Goal: Task Accomplishment & Management: Manage account settings

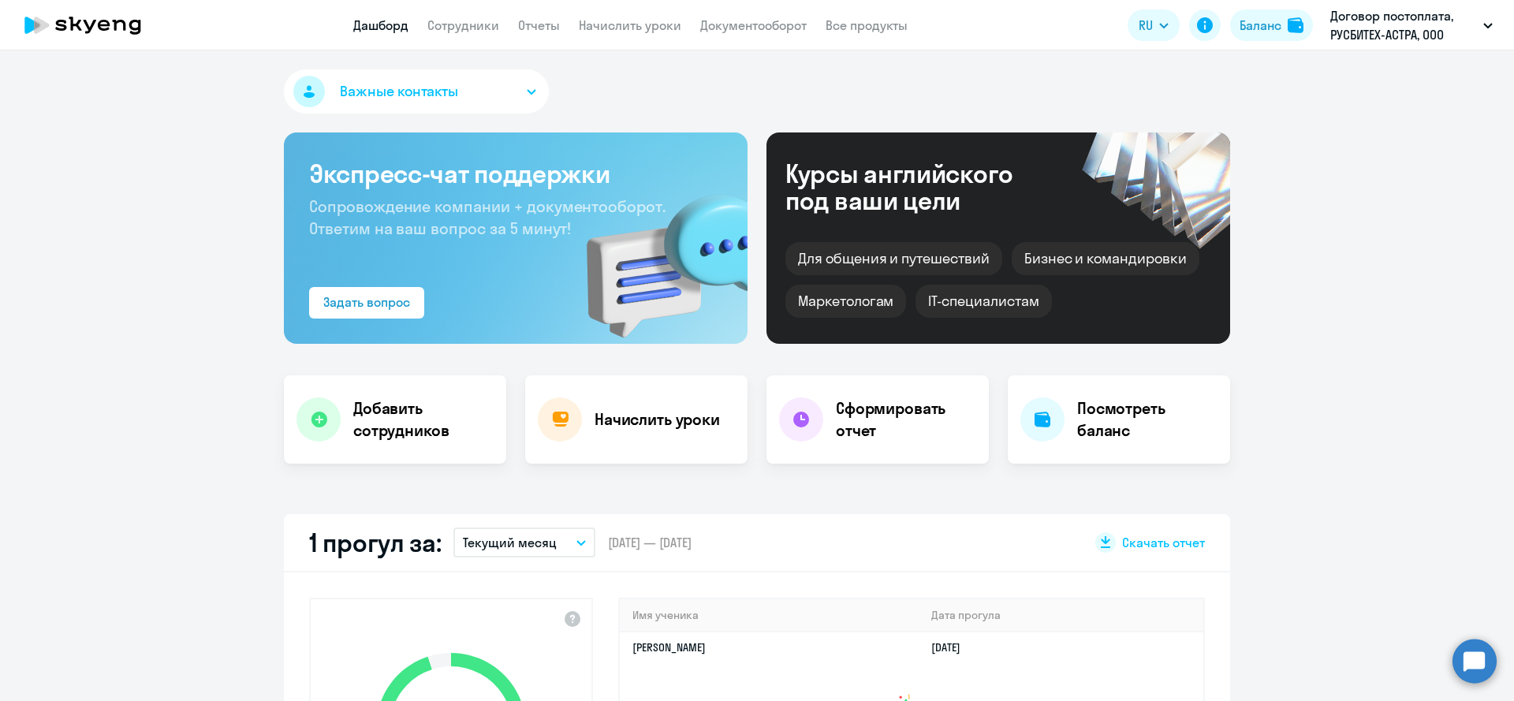
select select "30"
click at [488, 27] on link "Сотрудники" at bounding box center [463, 25] width 72 height 16
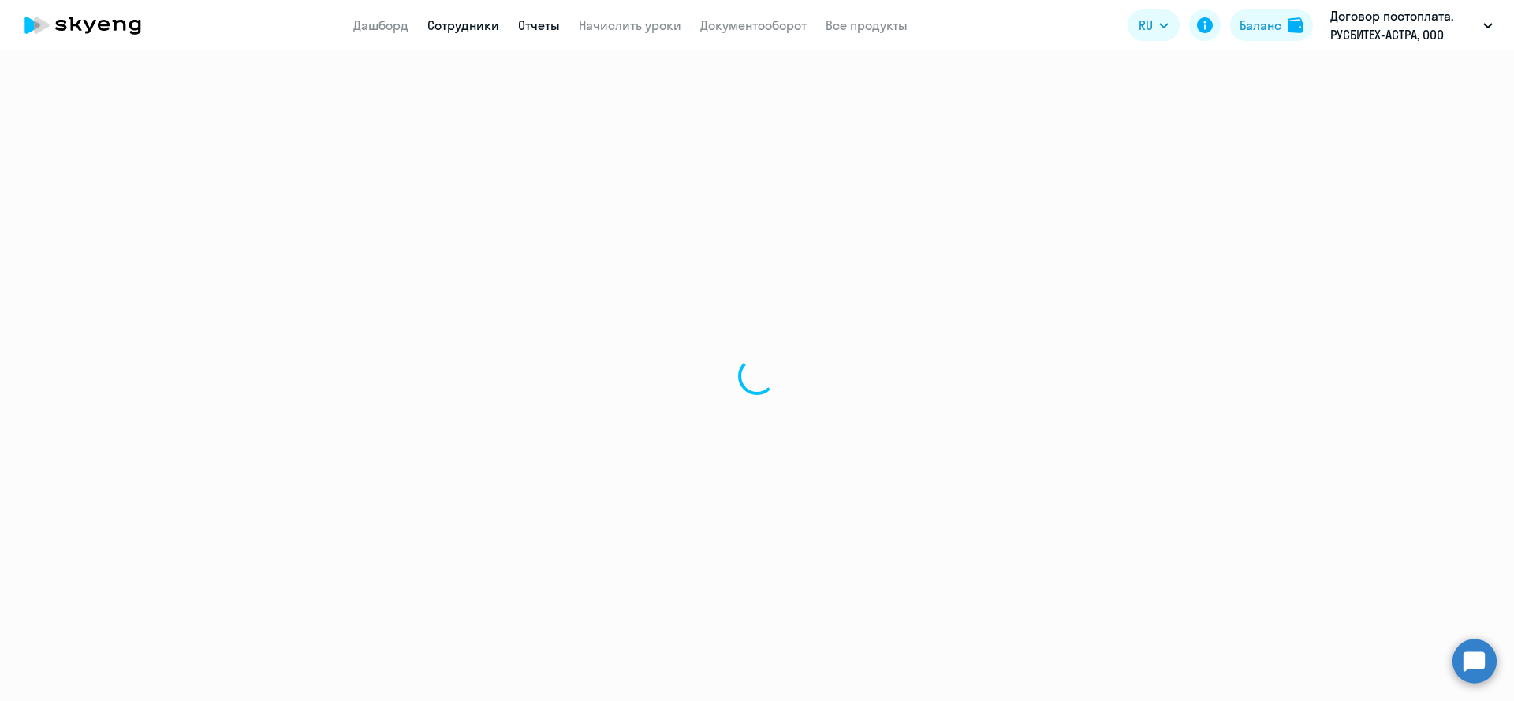
select select "30"
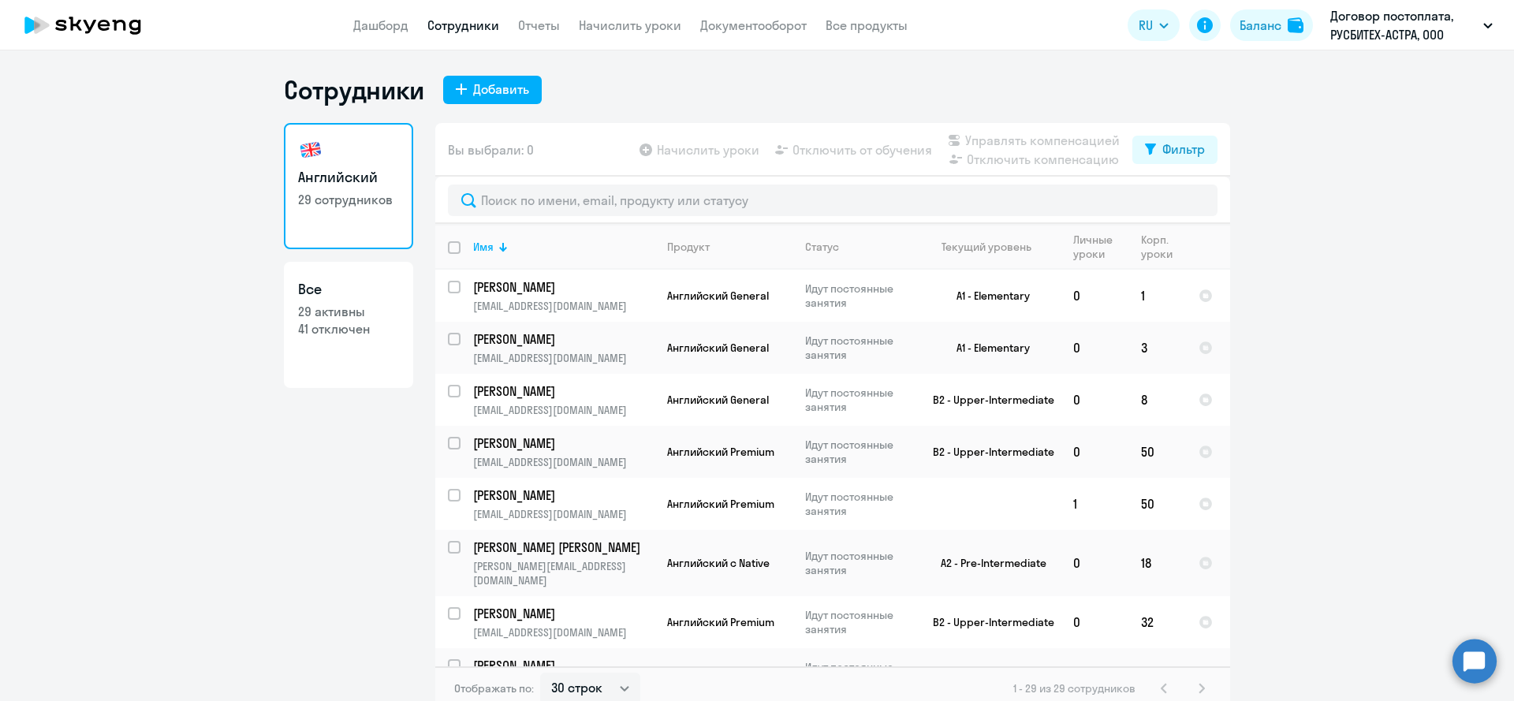
click at [458, 250] on input "deselect all" at bounding box center [464, 257] width 32 height 32
checkbox input "true"
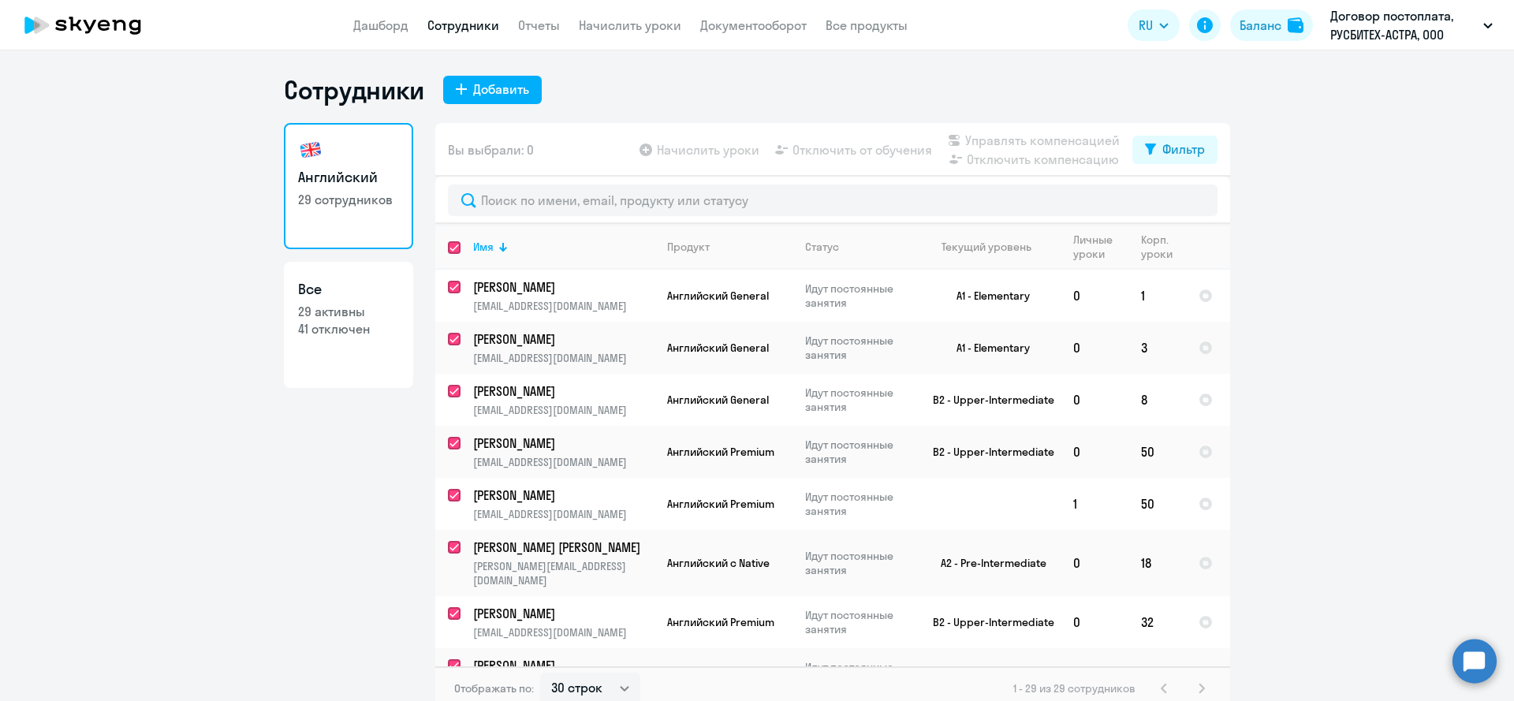
checkbox input "true"
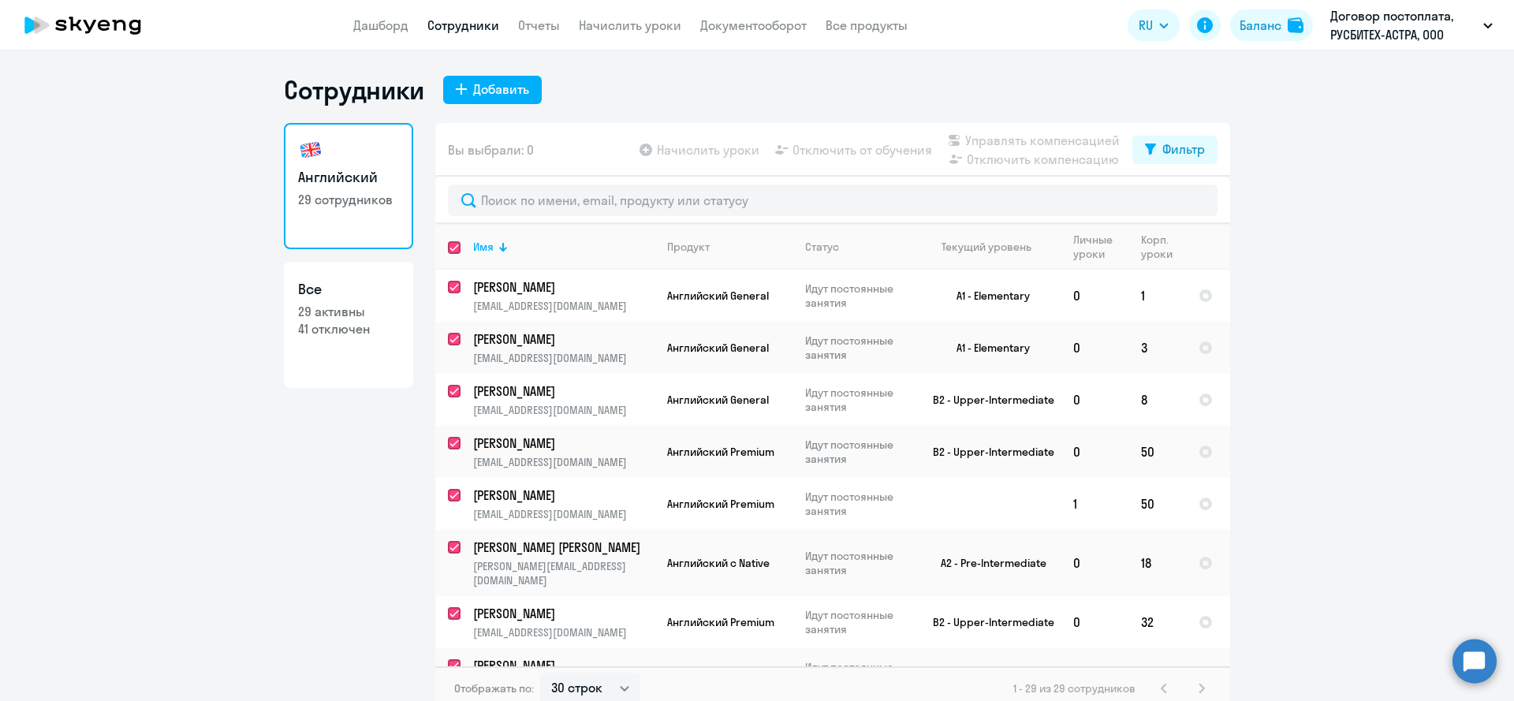
checkbox input "true"
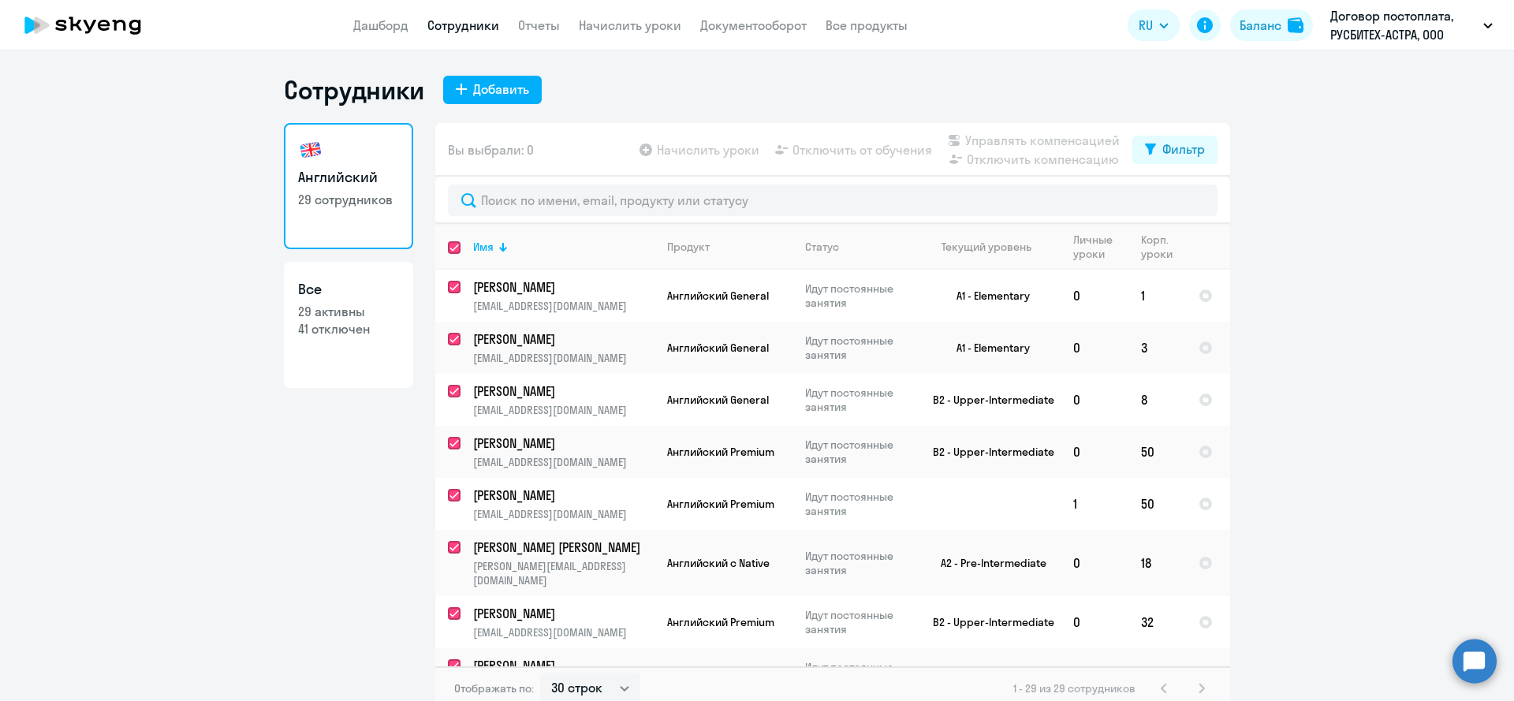
checkbox input "true"
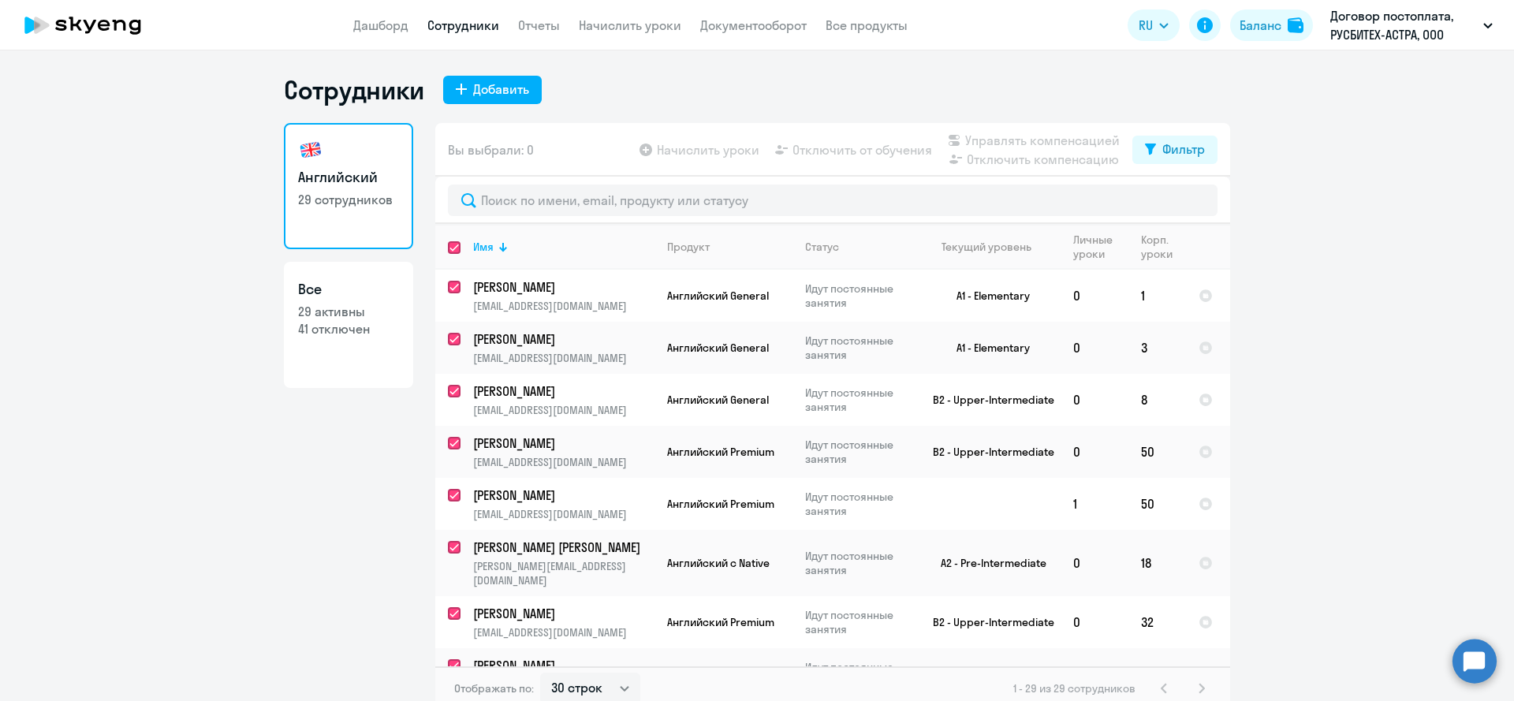
checkbox input "true"
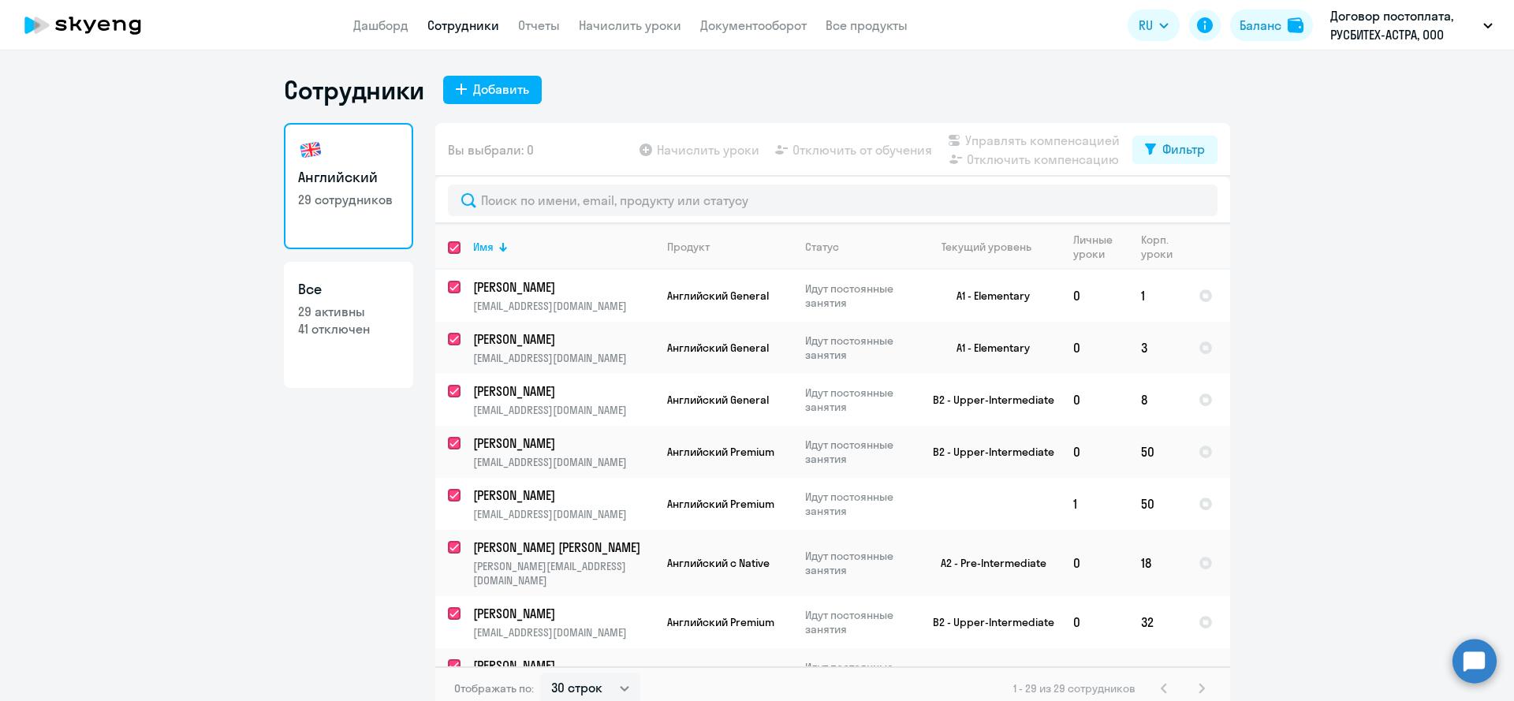
checkbox input "true"
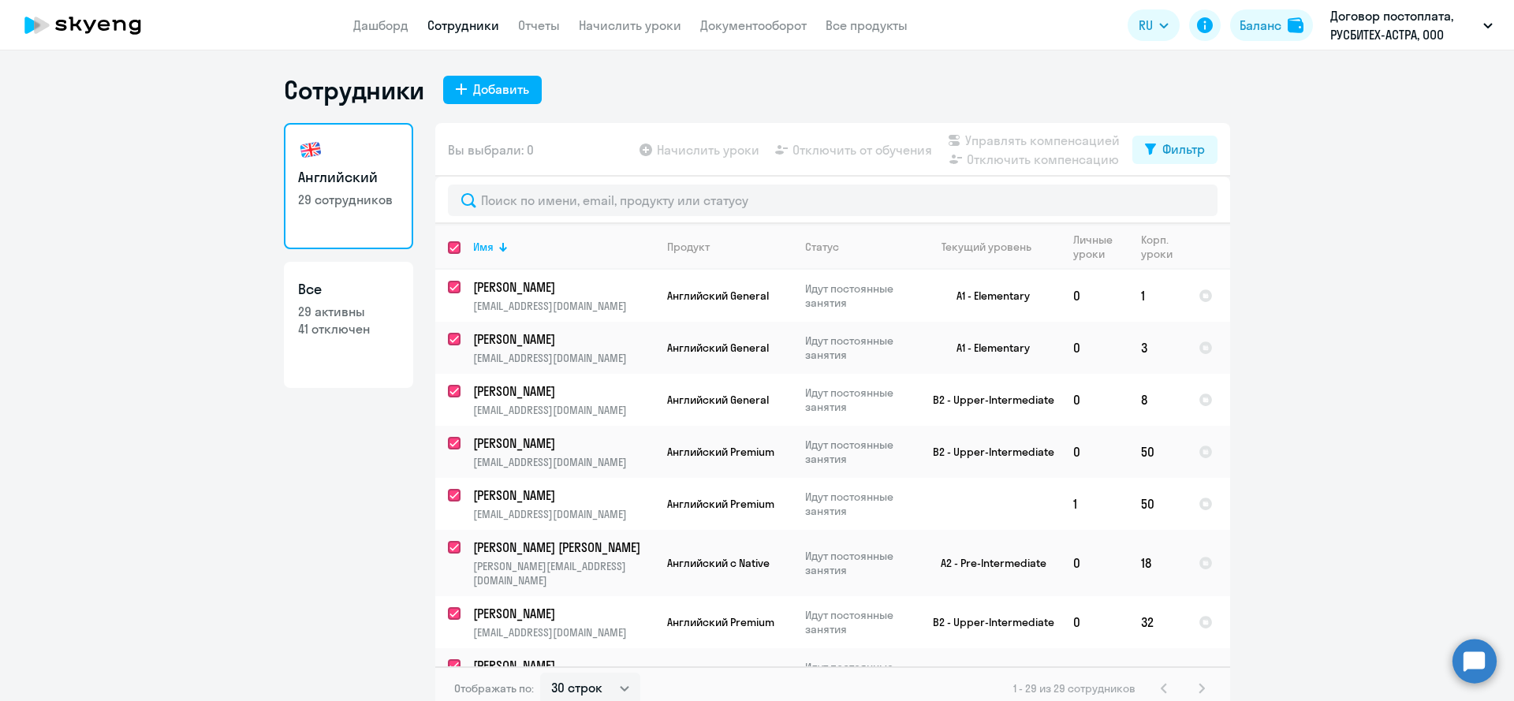
checkbox input "true"
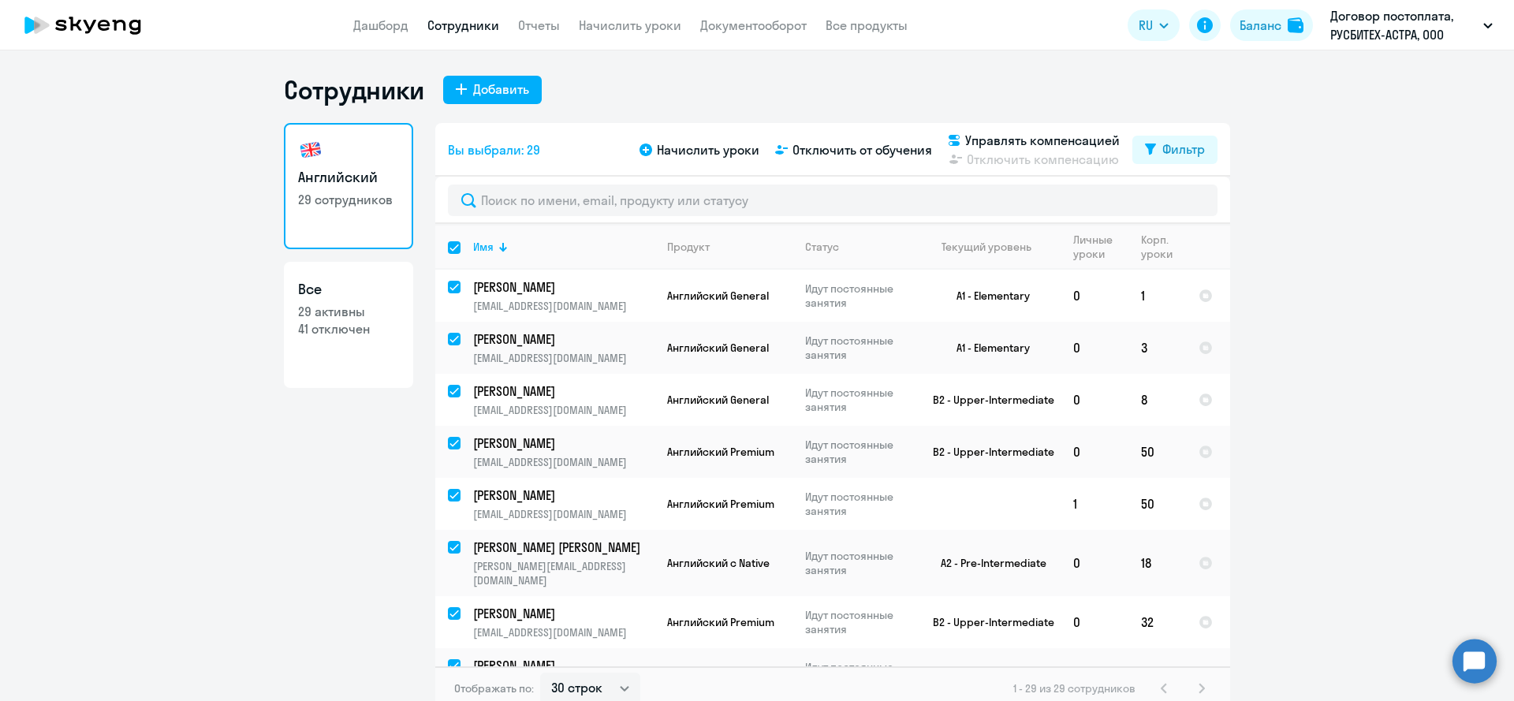
click at [457, 252] on input "select all" at bounding box center [464, 257] width 32 height 32
checkbox input "false"
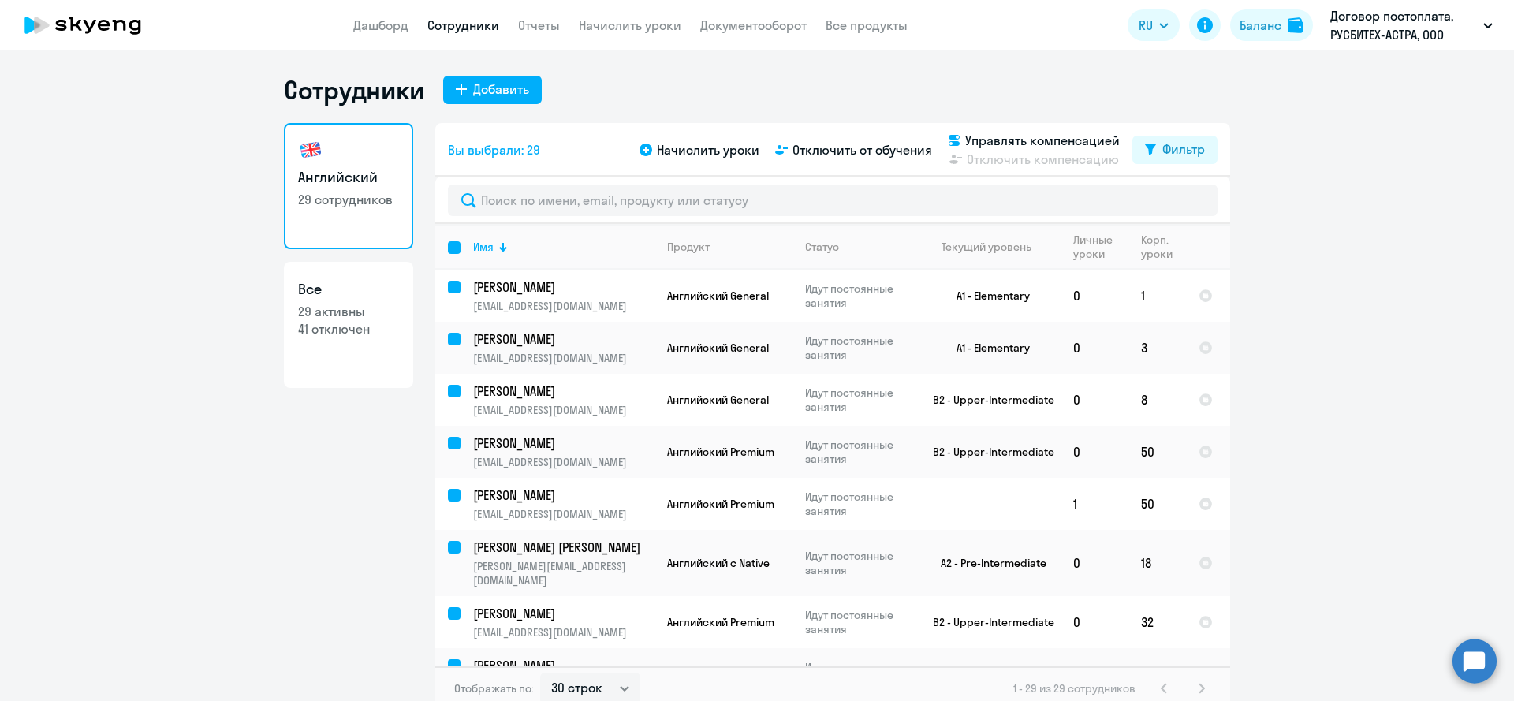
checkbox input "false"
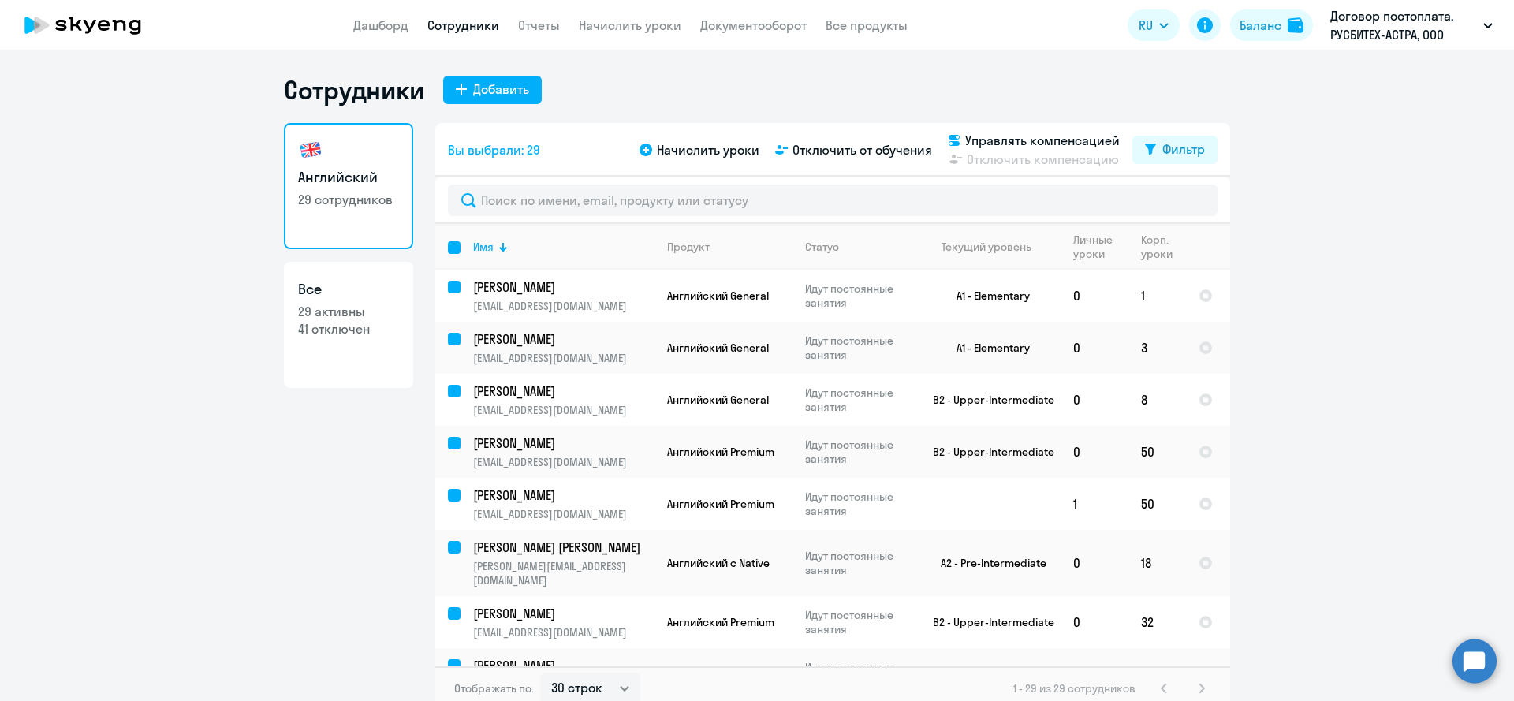
checkbox input "false"
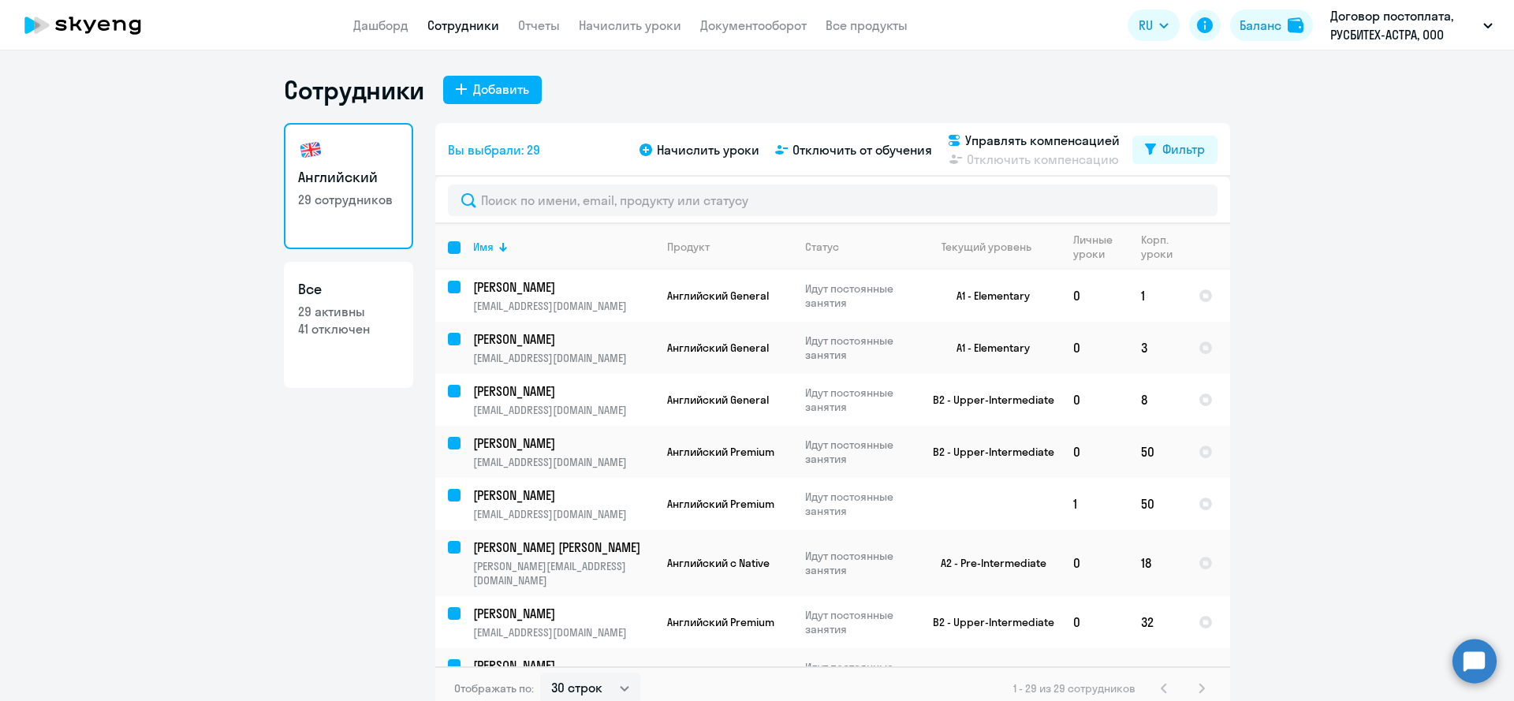
checkbox input "false"
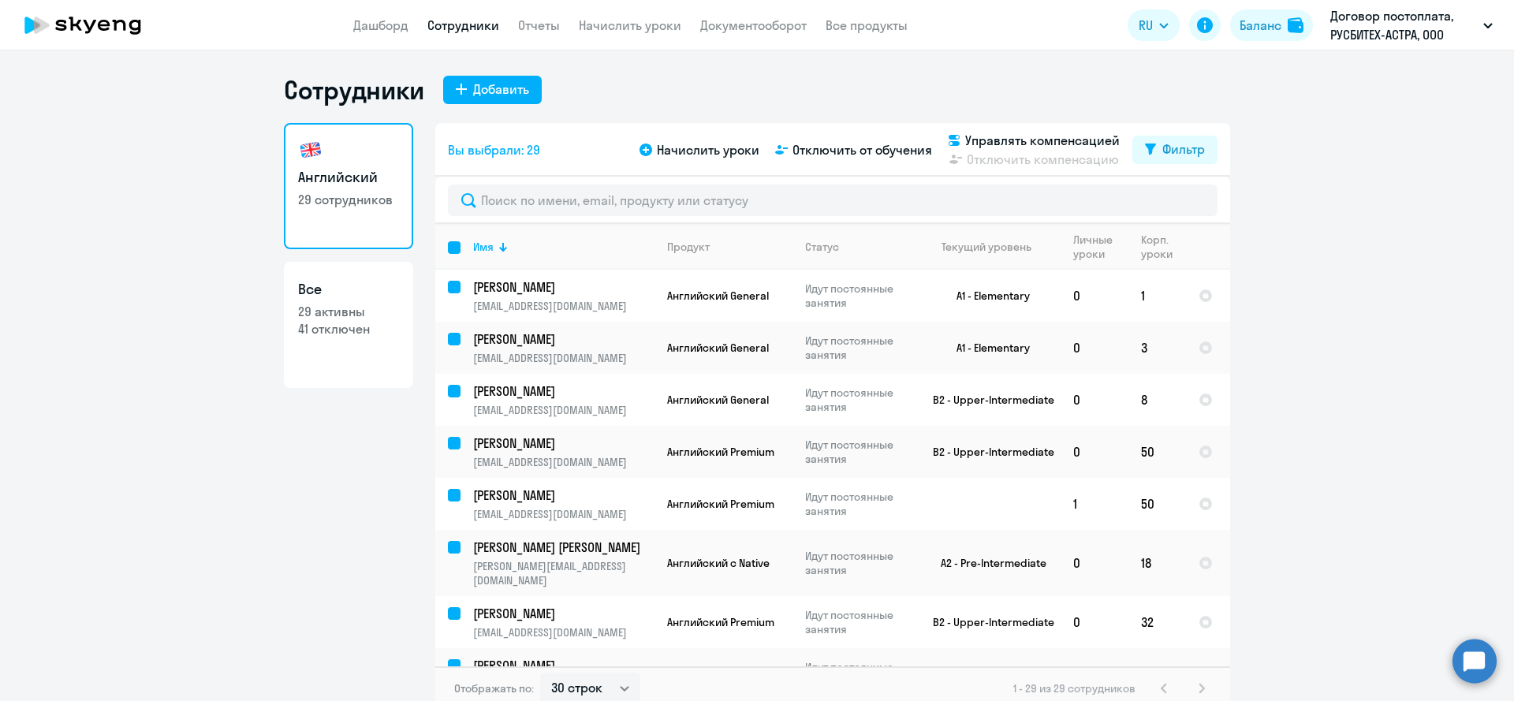
checkbox input "false"
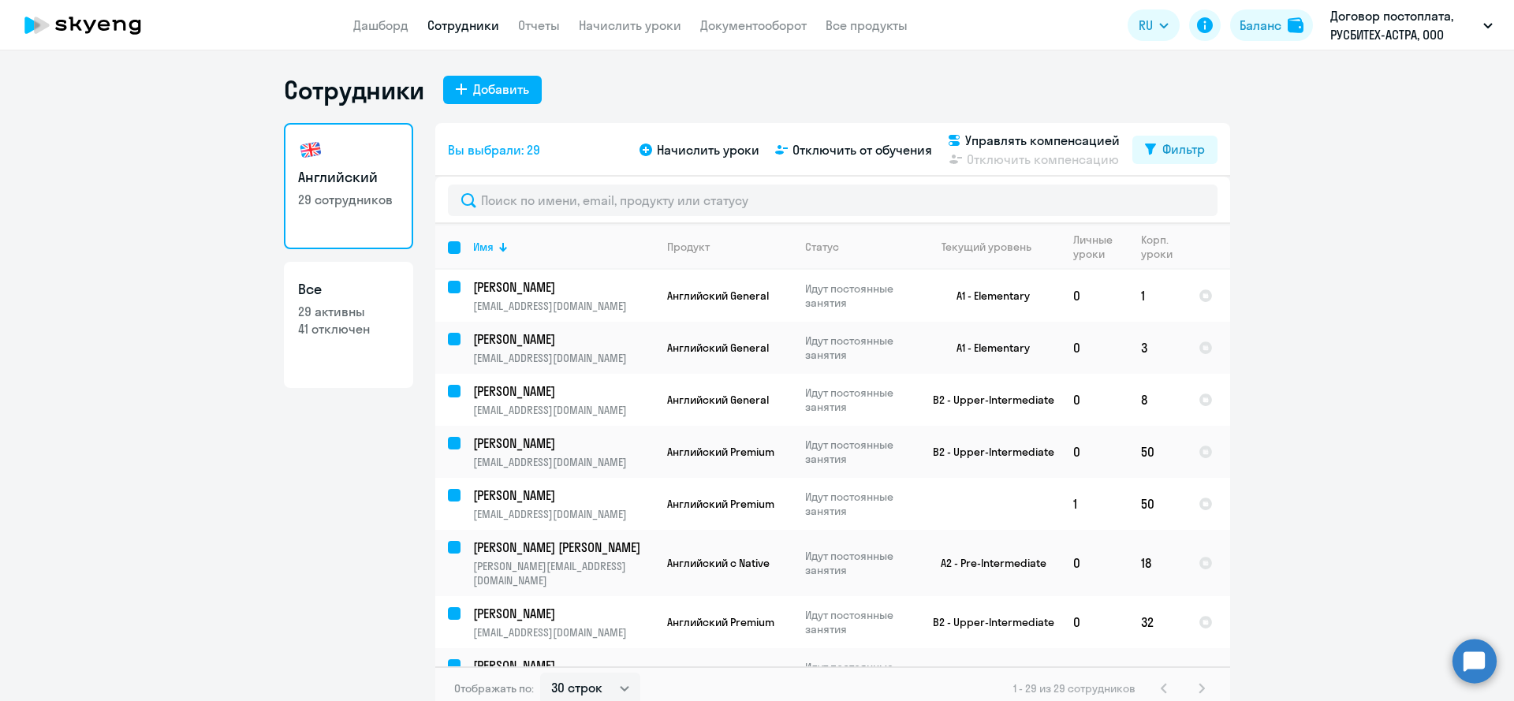
checkbox input "false"
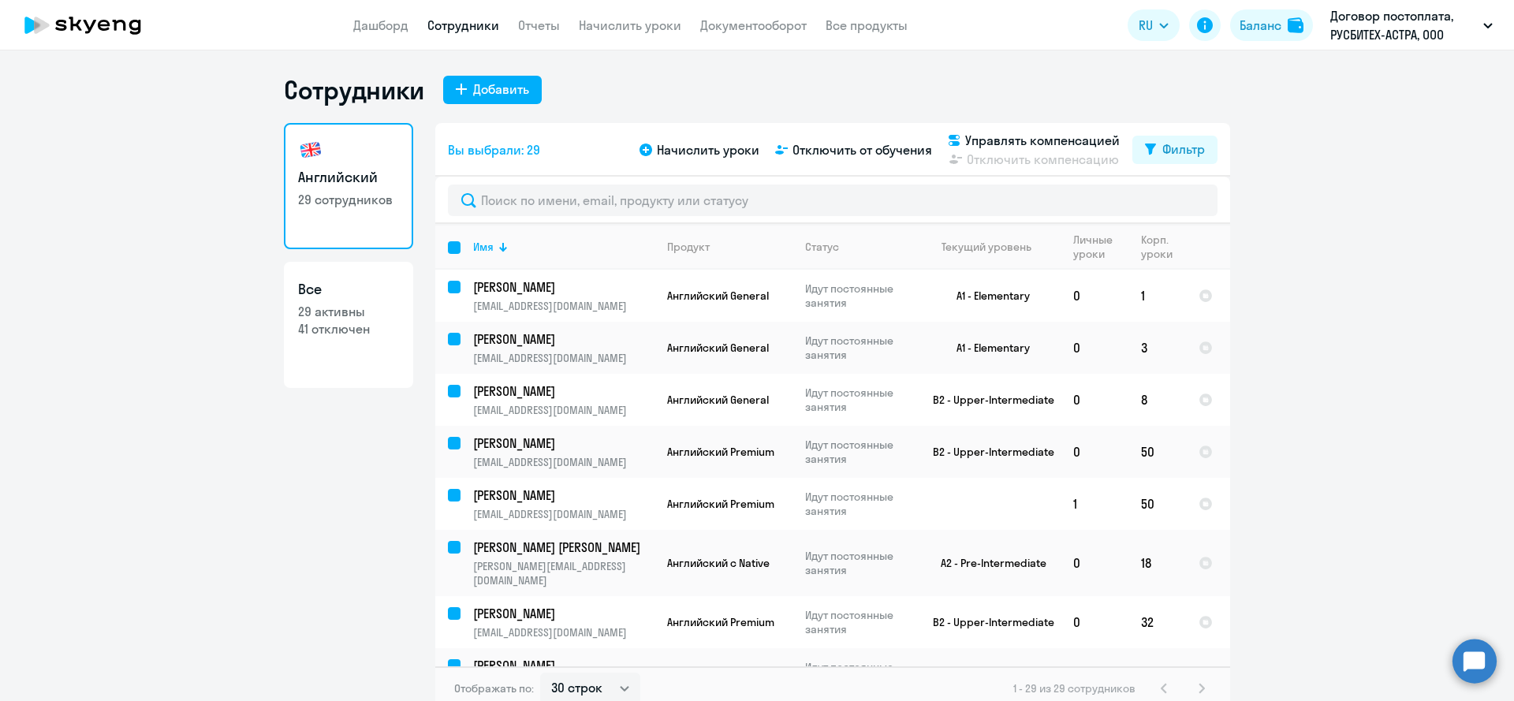
checkbox input "false"
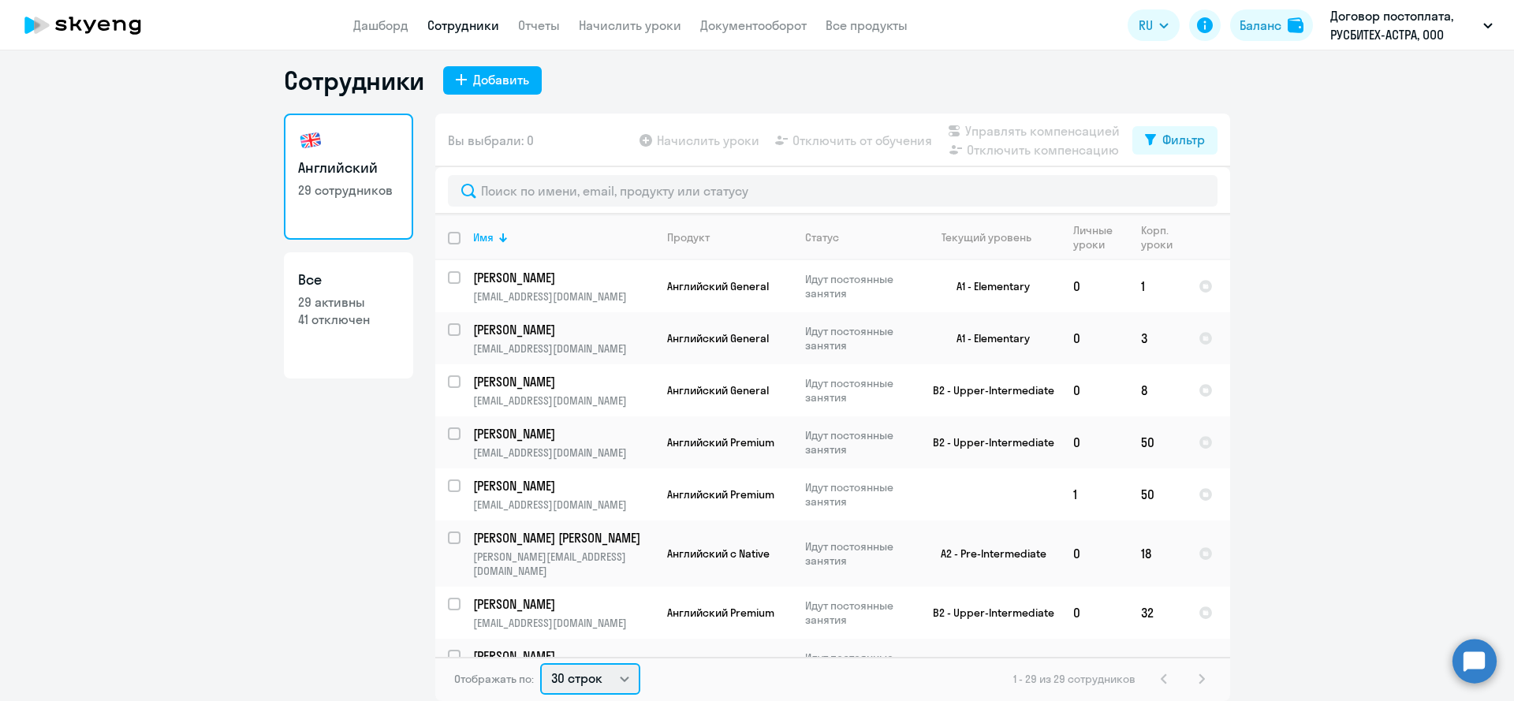
click at [625, 681] on select "30 строк 50 строк 100 строк" at bounding box center [590, 679] width 100 height 32
select select "100"
click option "100 строк" at bounding box center [0, 0] width 0 height 0
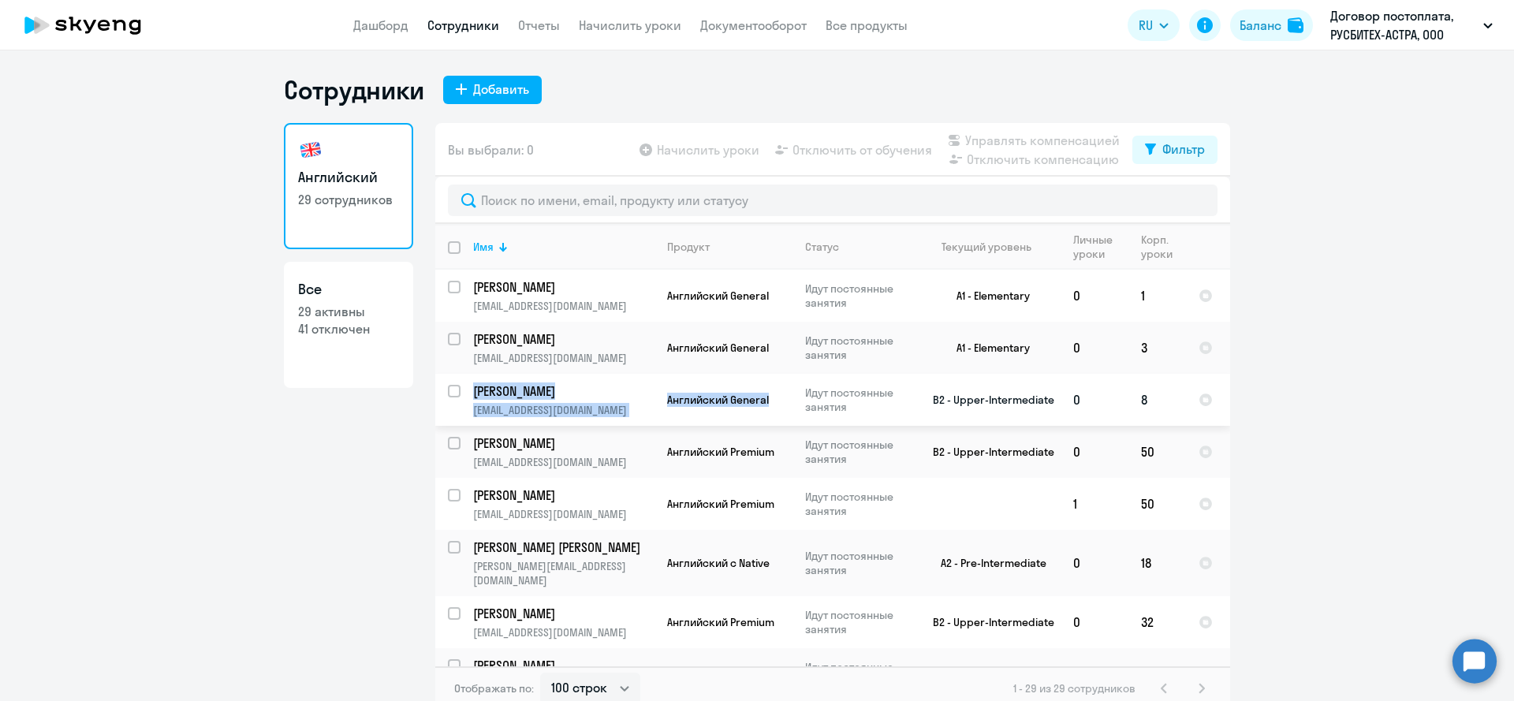
drag, startPoint x: 547, startPoint y: 289, endPoint x: 670, endPoint y: 417, distance: 177.9
click at [786, 412] on div "Английский 29 сотрудников Все 29 активны 41 отключен Вы выбрали: 0 Начислить ур…" at bounding box center [757, 416] width 946 height 587
click at [163, 681] on ng-component "Сотрудники Добавить Английский 29 сотрудников Все 29 активны 41 отключен Вы выб…" at bounding box center [757, 392] width 1514 height 636
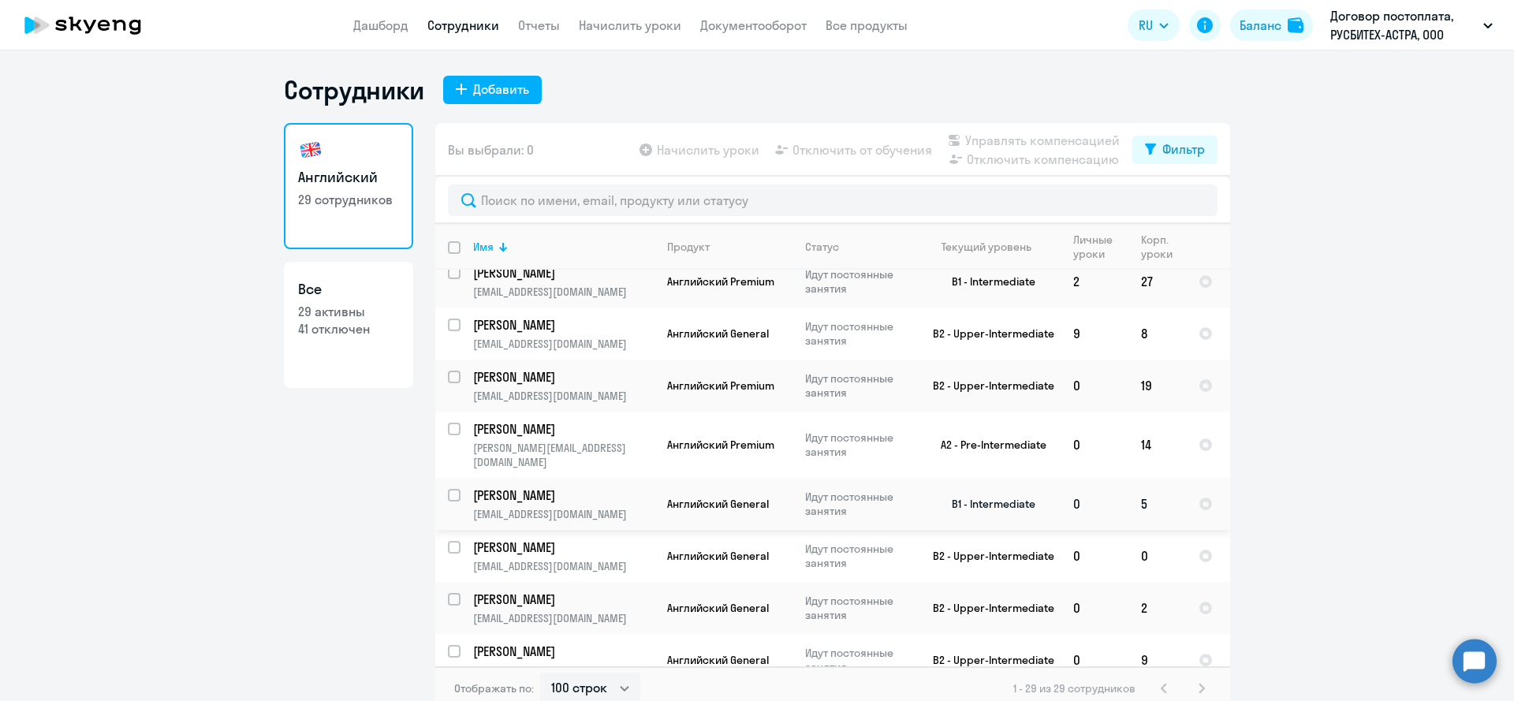
scroll to position [1113, 0]
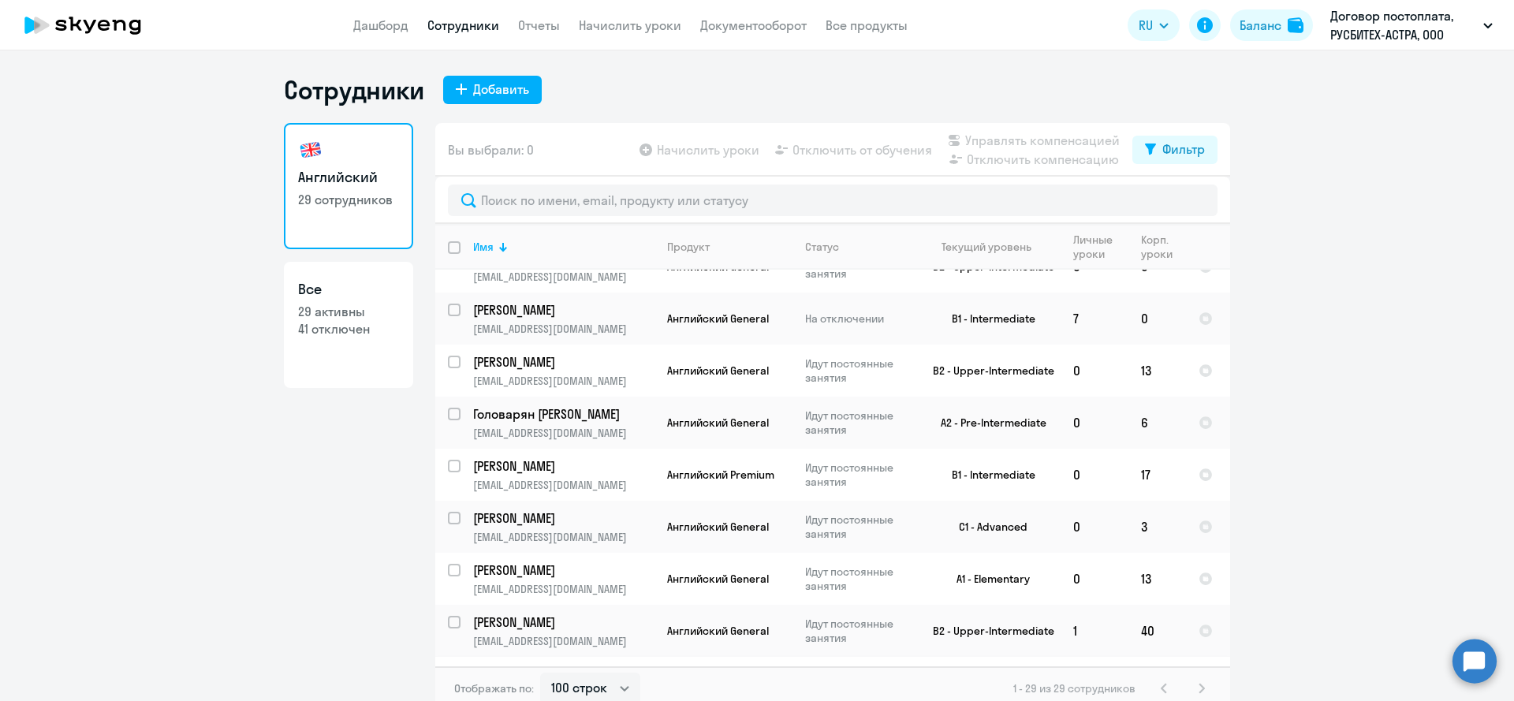
drag, startPoint x: 424, startPoint y: 237, endPoint x: 1205, endPoint y: 648, distance: 882.5
click at [1205, 648] on div "Английский 29 сотрудников Все 29 активны 41 отключен Вы выбрали: 0 Начислить ур…" at bounding box center [757, 416] width 946 height 587
copy icon
click at [1350, 336] on ng-component "Сотрудники Добавить Английский 29 сотрудников Все 29 активны 41 отключен Вы выб…" at bounding box center [757, 392] width 1514 height 636
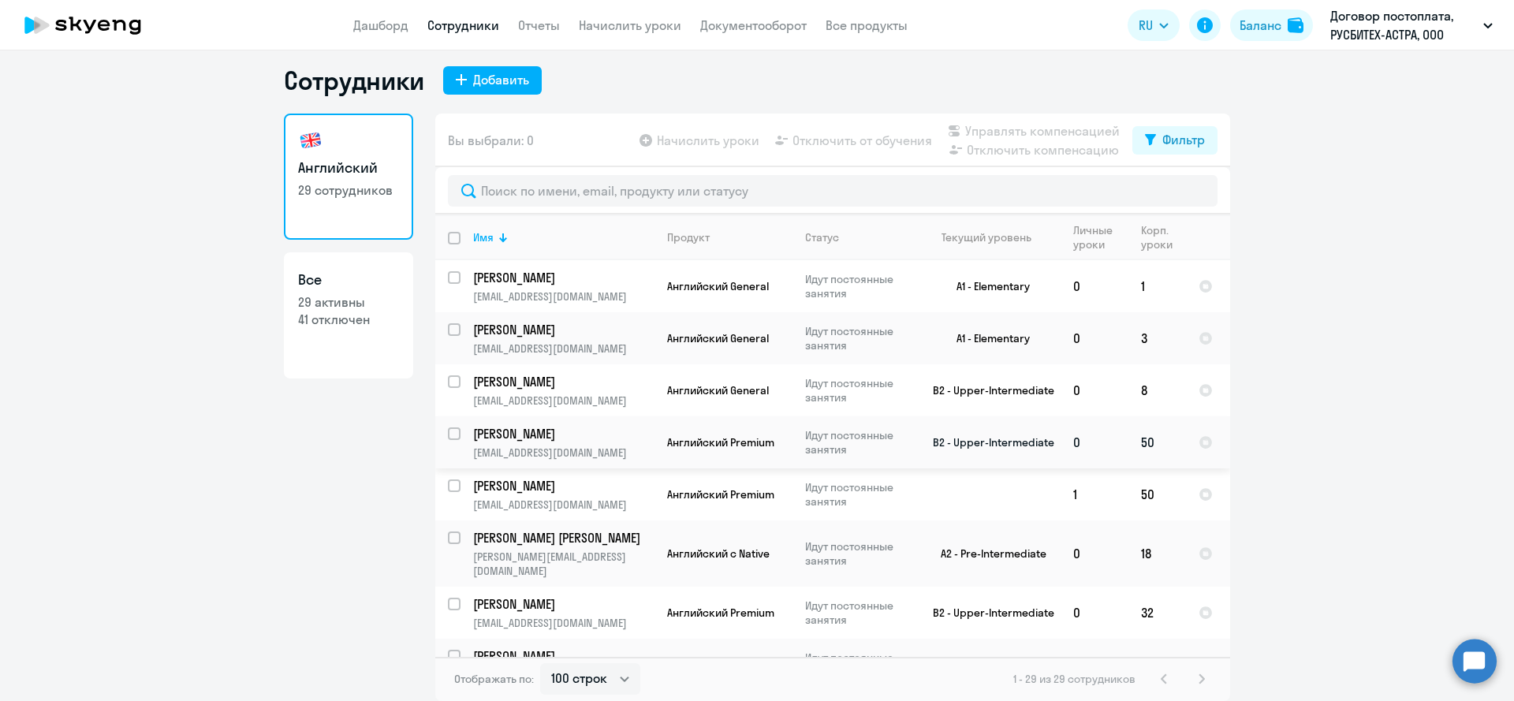
scroll to position [0, 0]
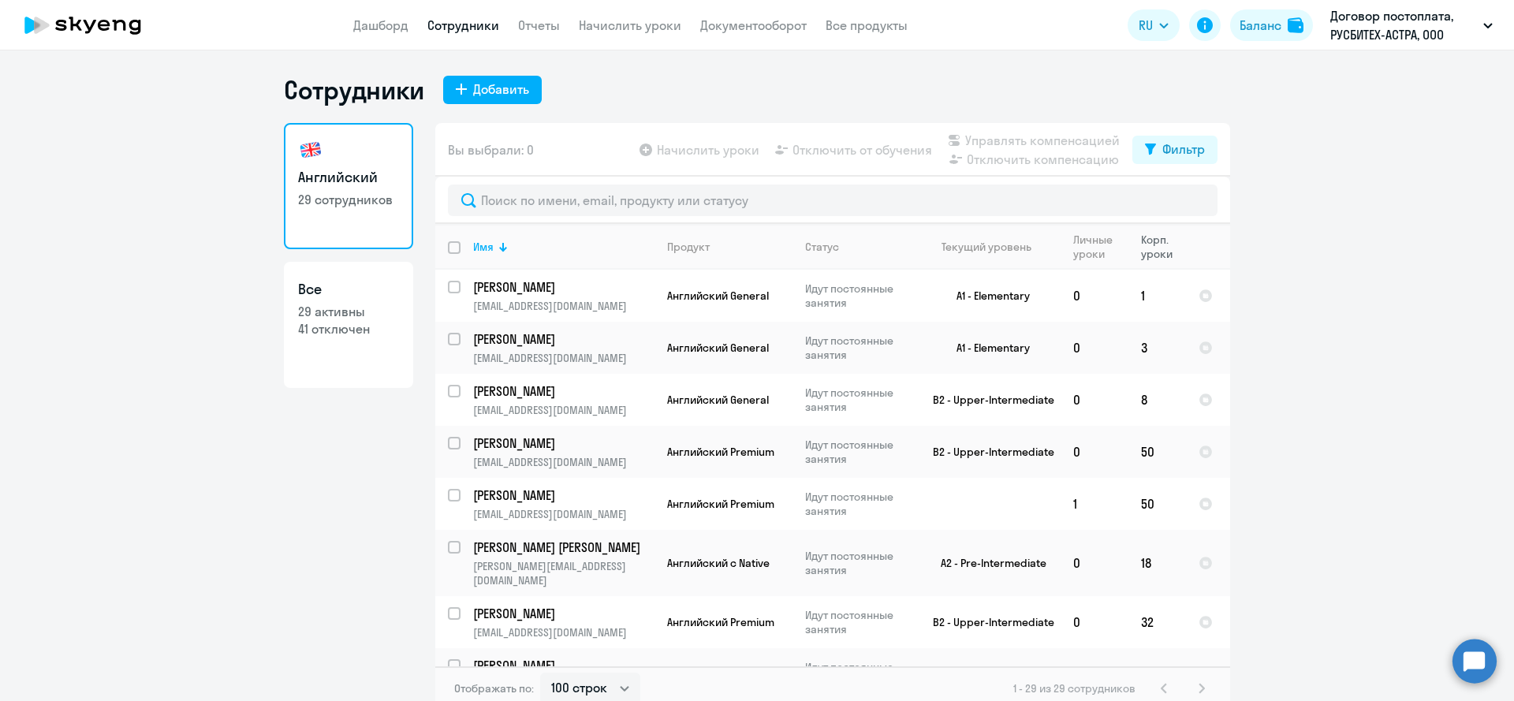
click at [1160, 240] on div "Корп. уроки" at bounding box center [1157, 247] width 32 height 28
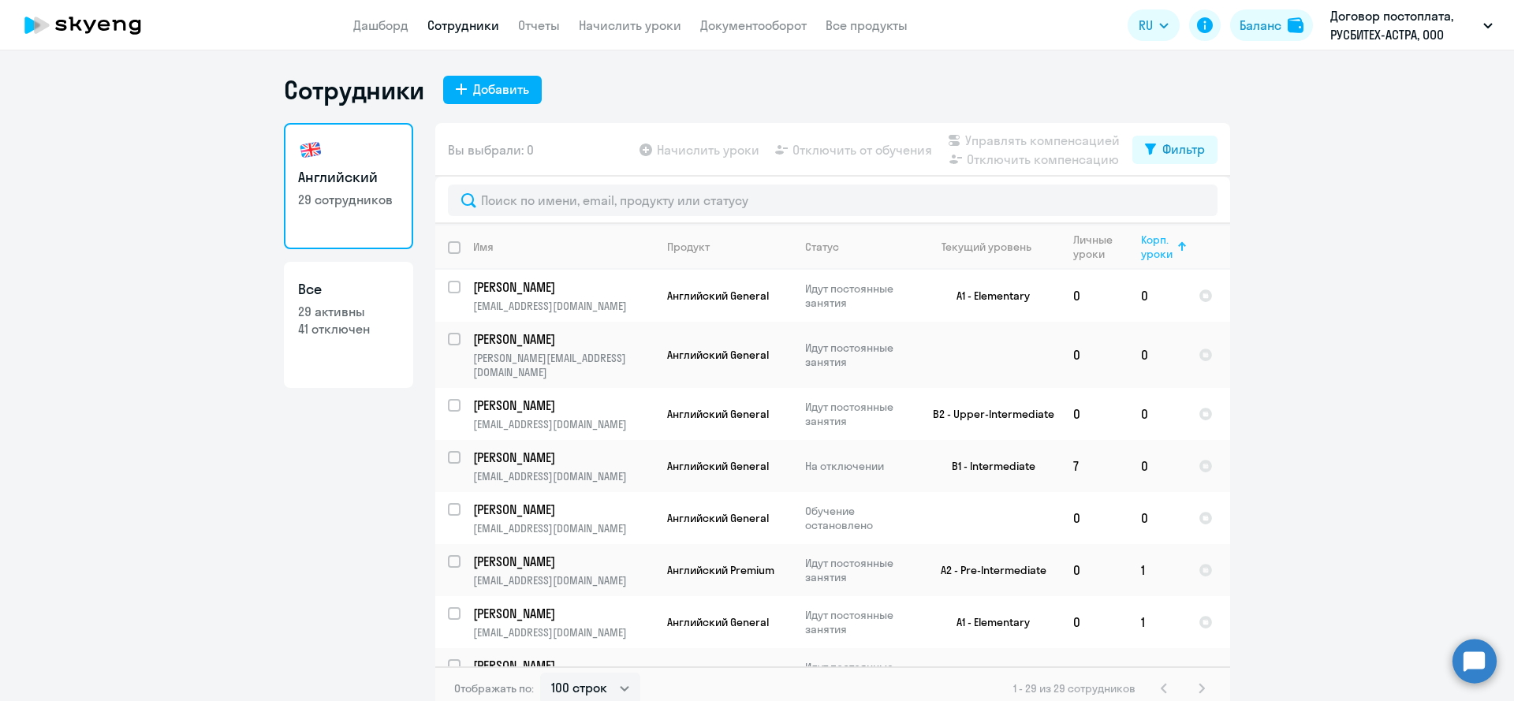
click at [1171, 237] on div "Корп. уроки" at bounding box center [1157, 247] width 32 height 28
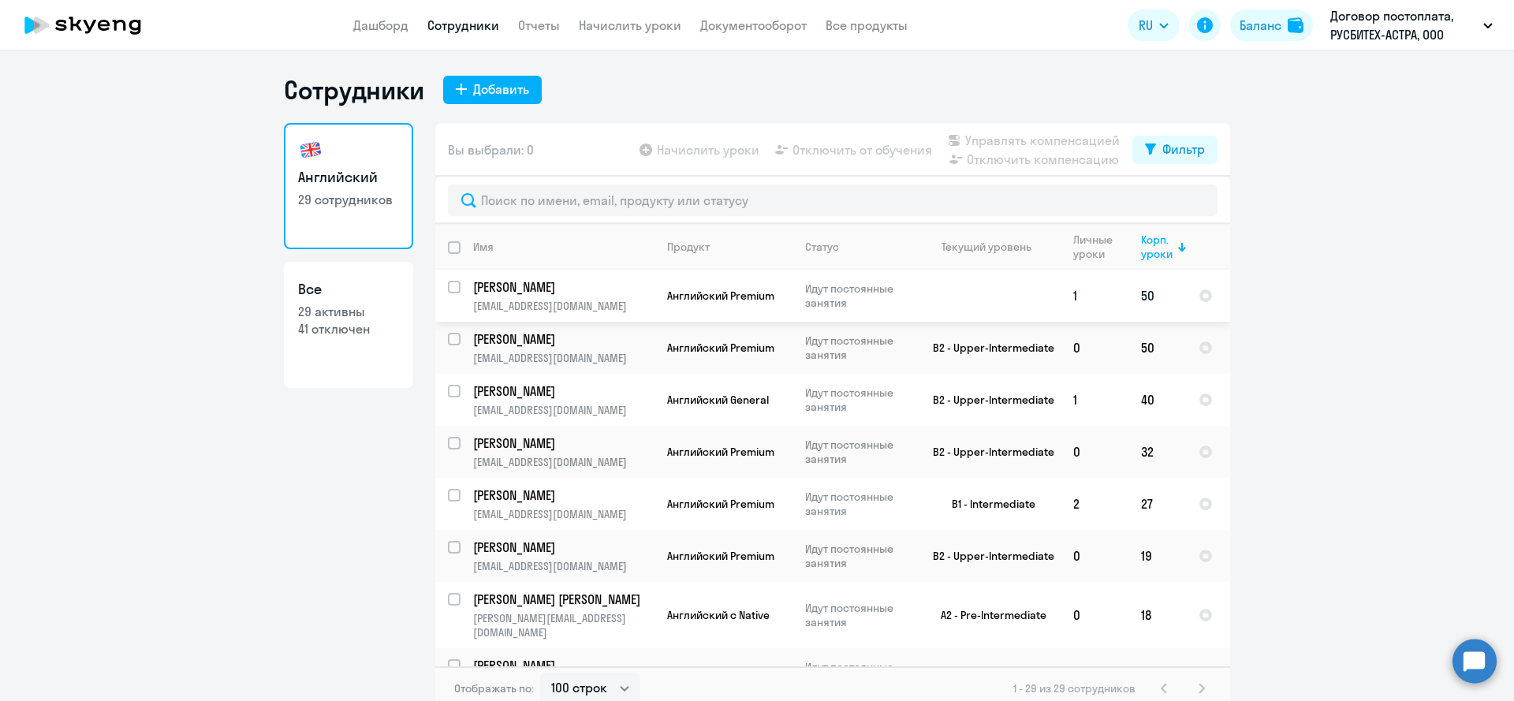
click at [544, 287] on p "[PERSON_NAME]" at bounding box center [562, 286] width 178 height 17
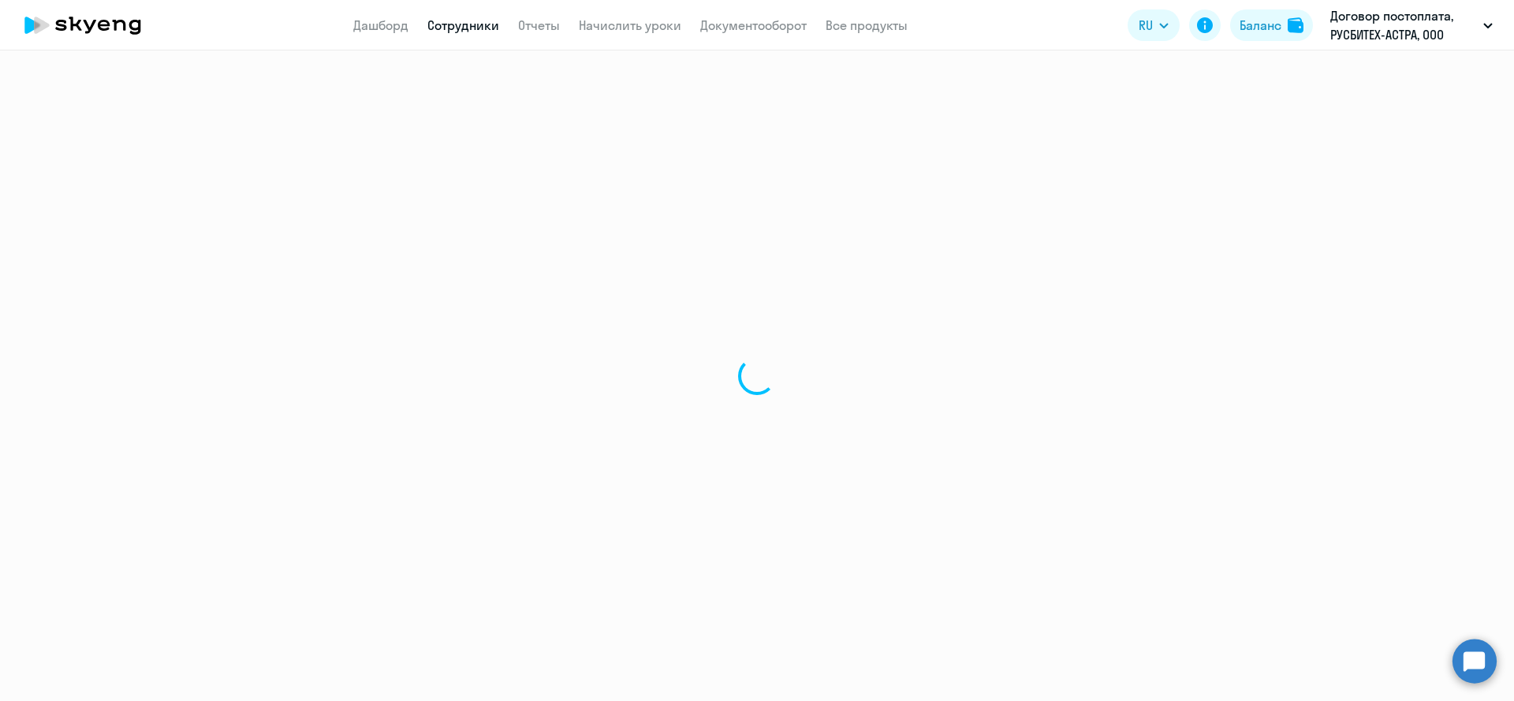
select select "english"
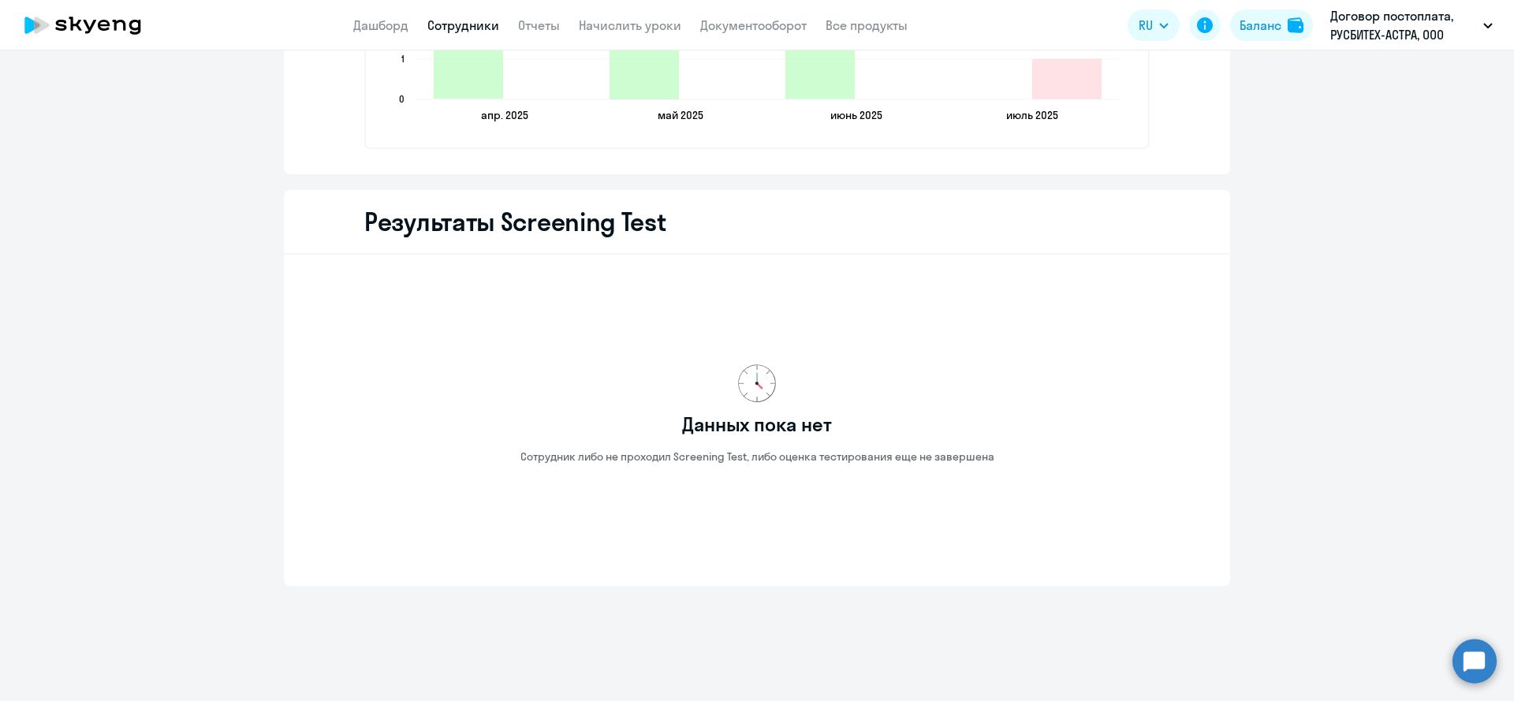
scroll to position [2024, 0]
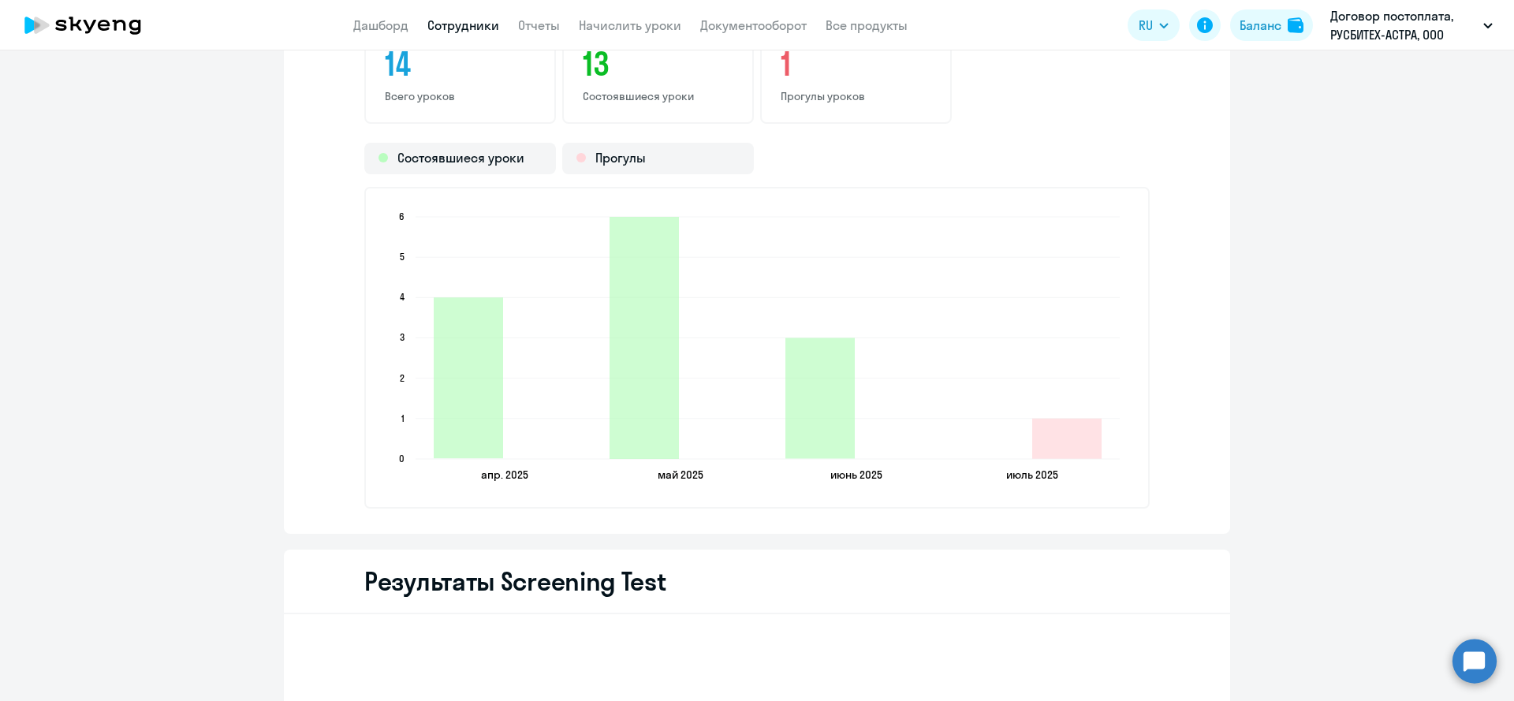
select select "30"
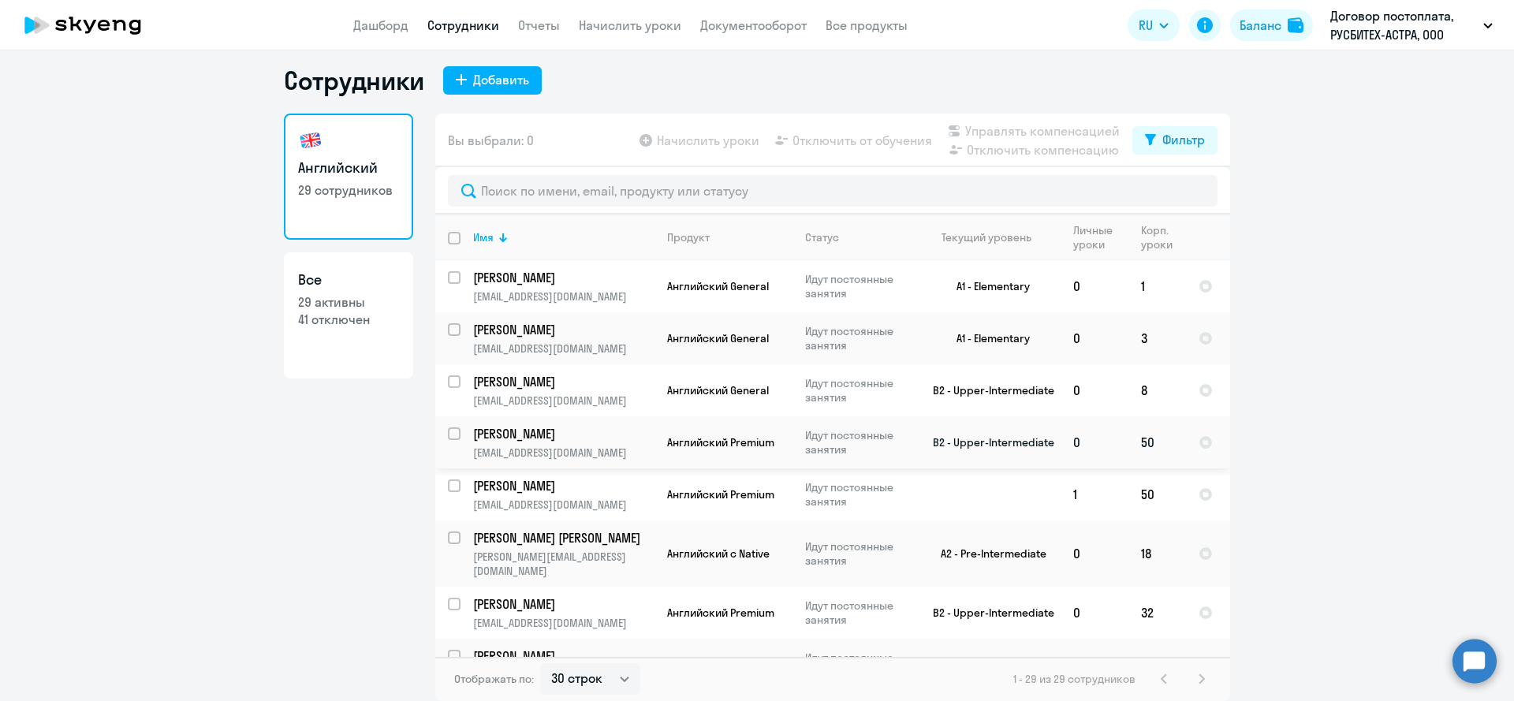
click at [1113, 446] on td "0" at bounding box center [1095, 442] width 68 height 52
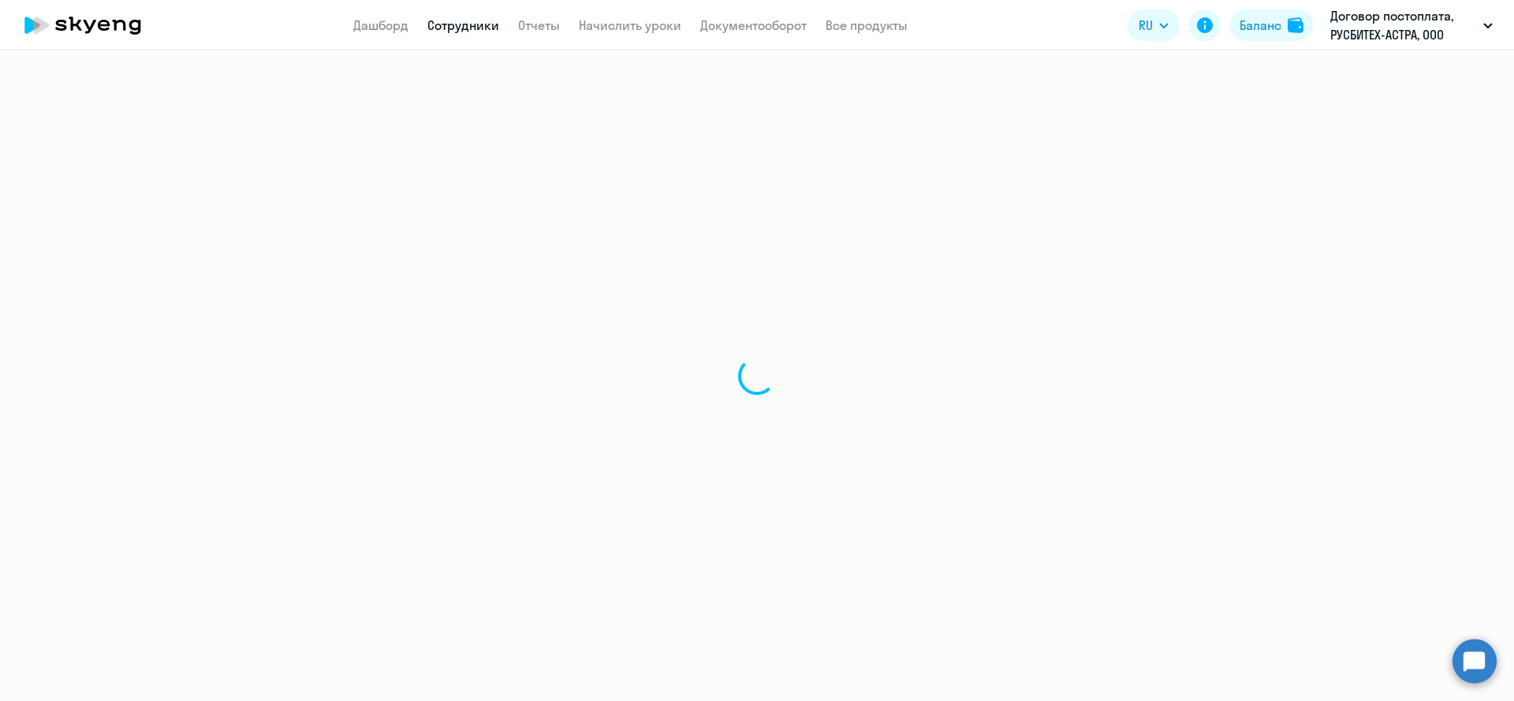
select select "english"
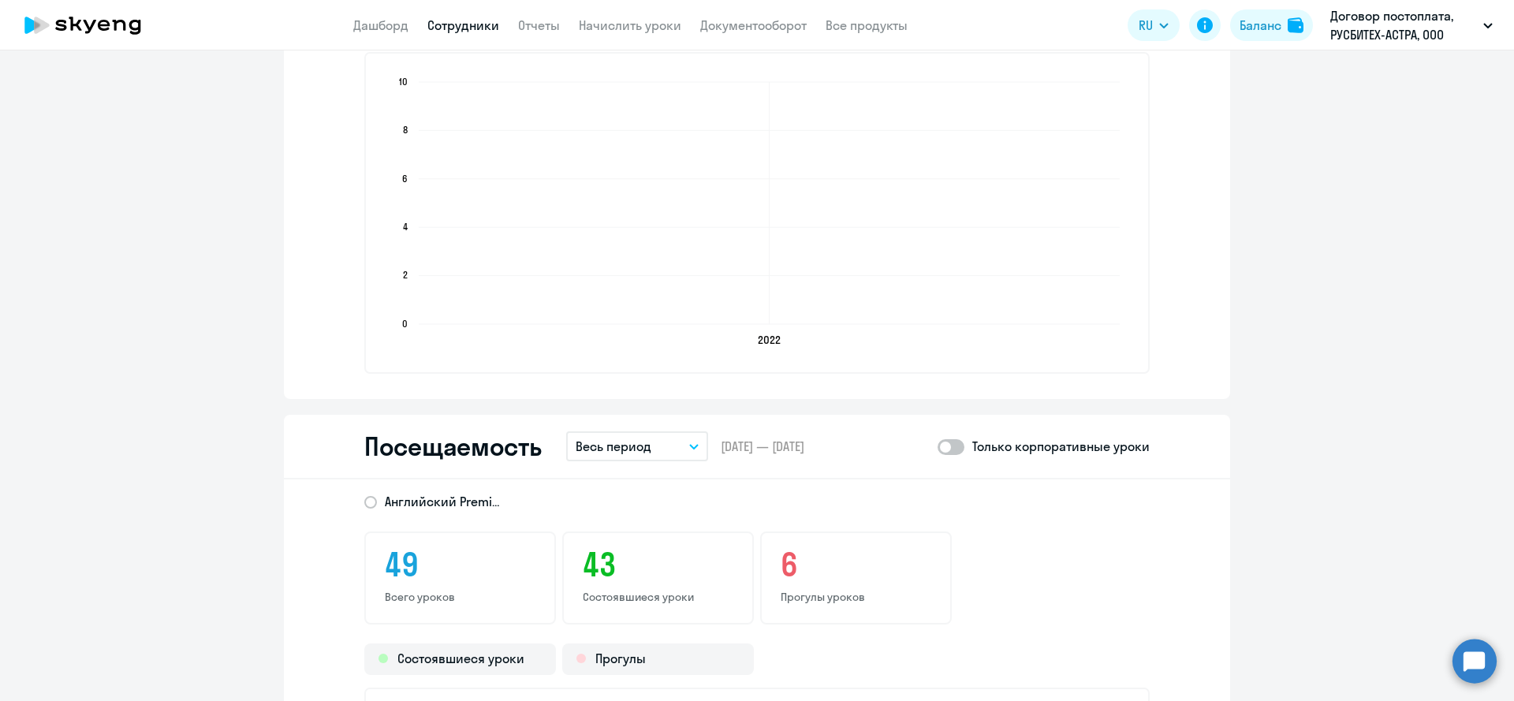
scroll to position [1618, 0]
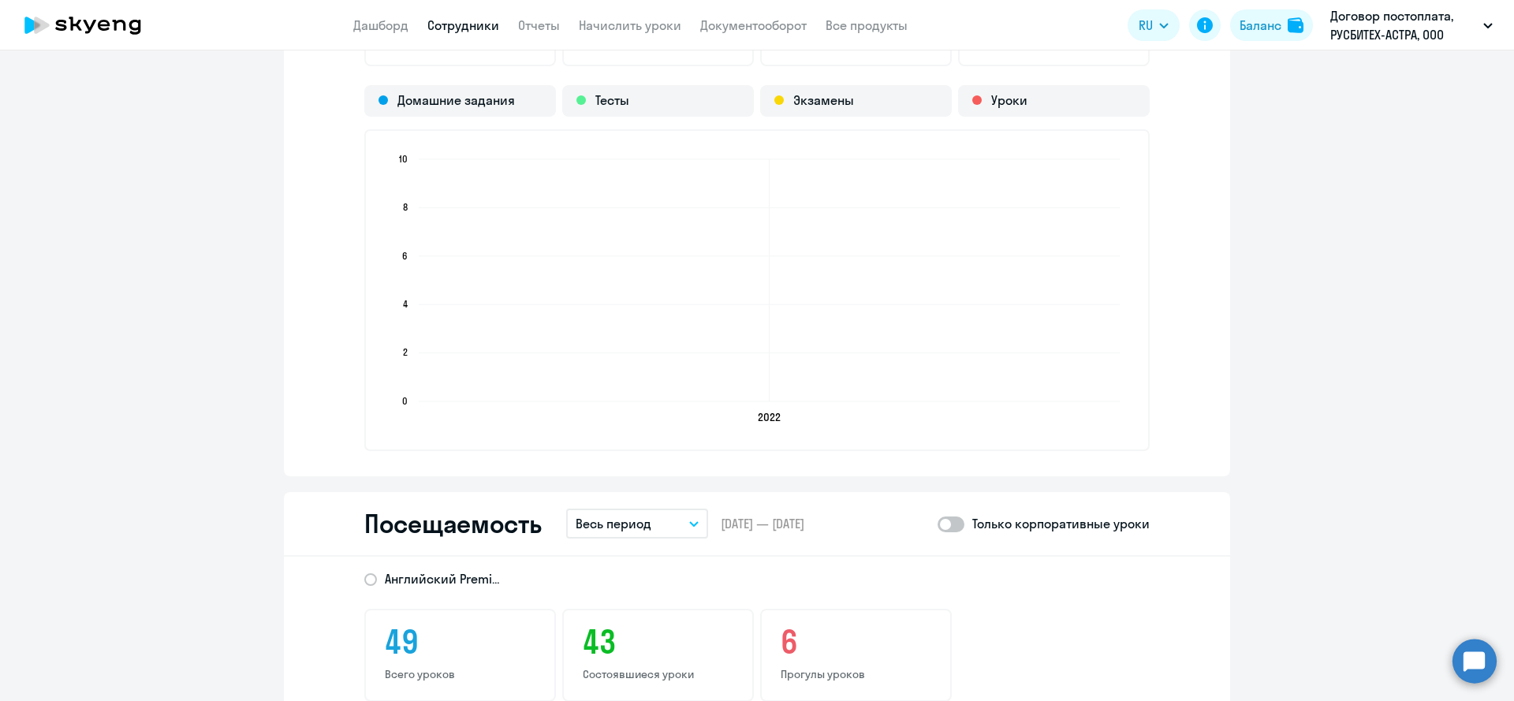
click at [951, 522] on span at bounding box center [951, 524] width 27 height 16
click at [938, 524] on input "checkbox" at bounding box center [937, 524] width 1 height 1
checkbox input "true"
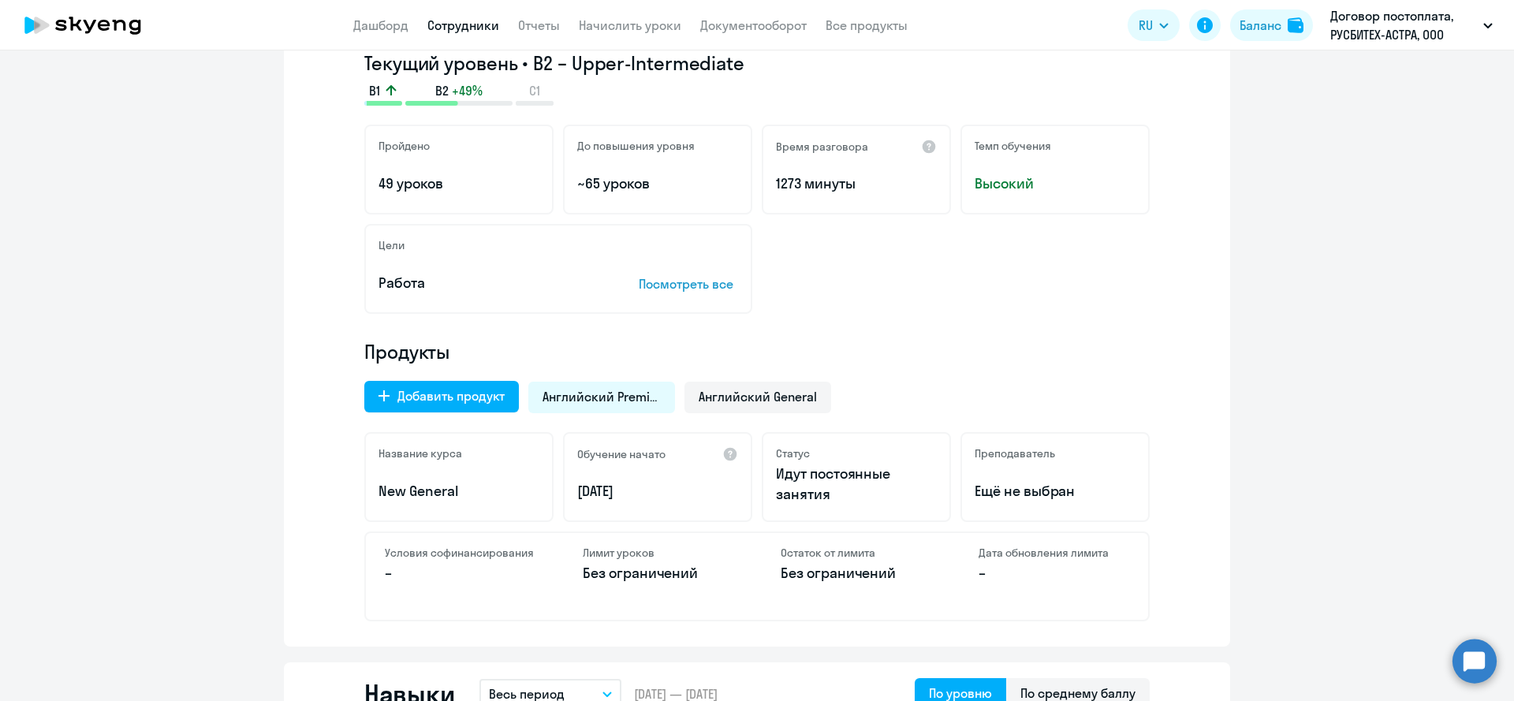
scroll to position [0, 0]
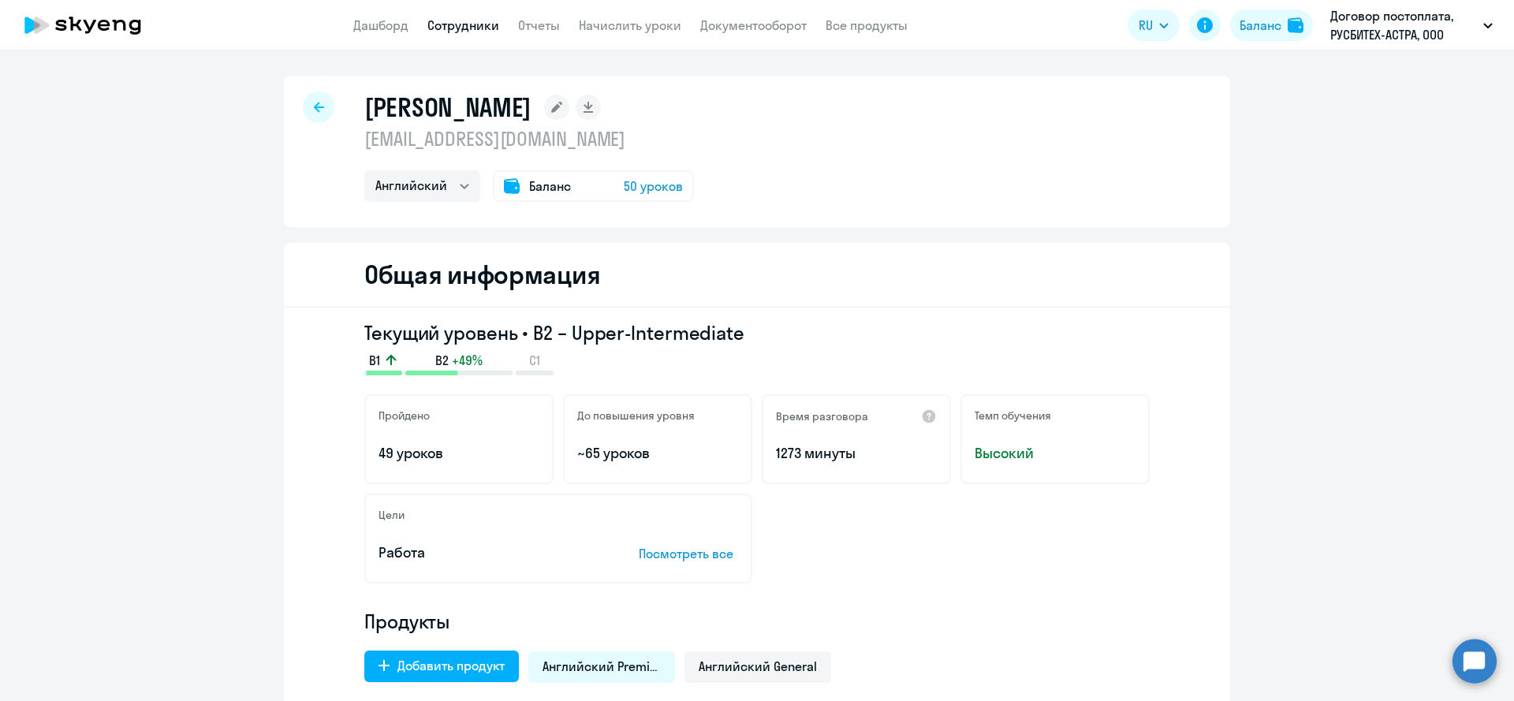
click at [308, 115] on div at bounding box center [319, 107] width 32 height 32
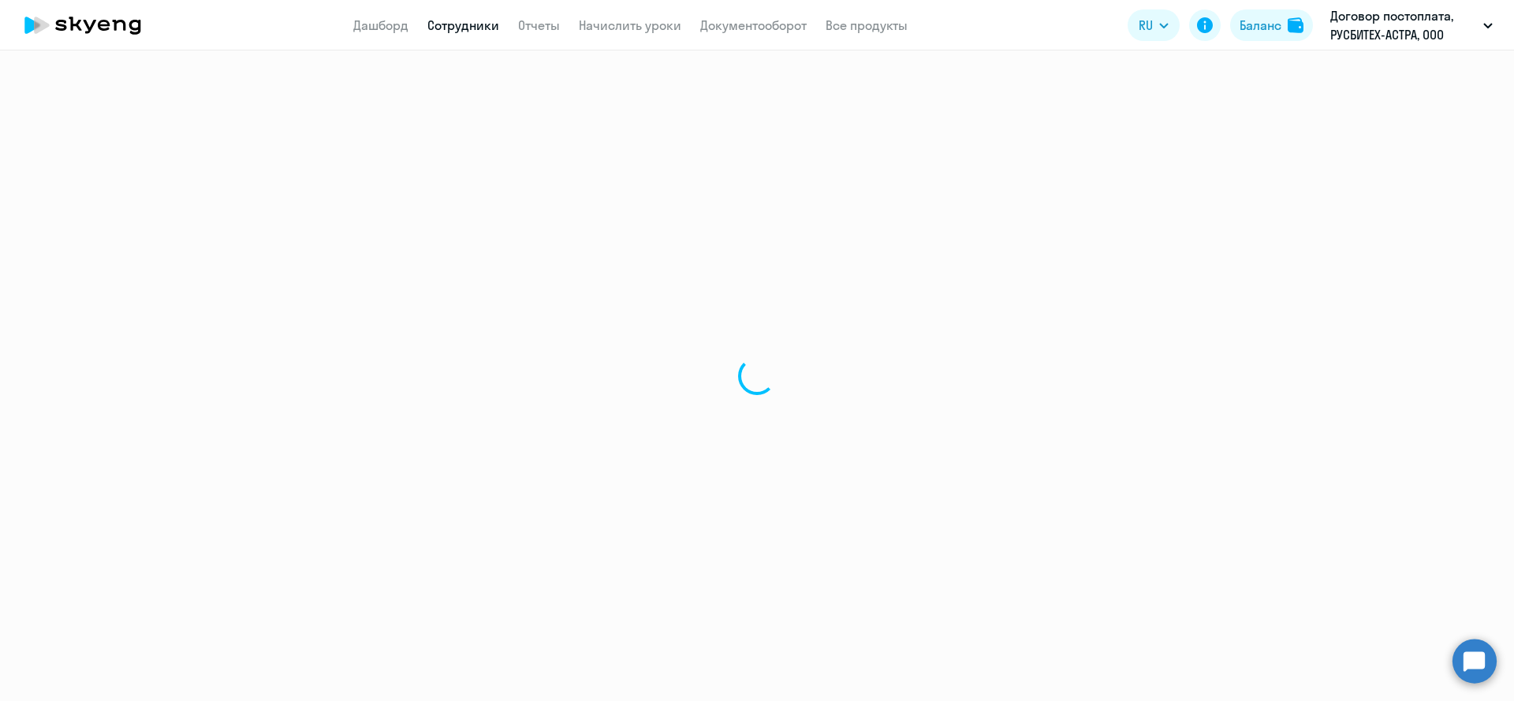
select select "30"
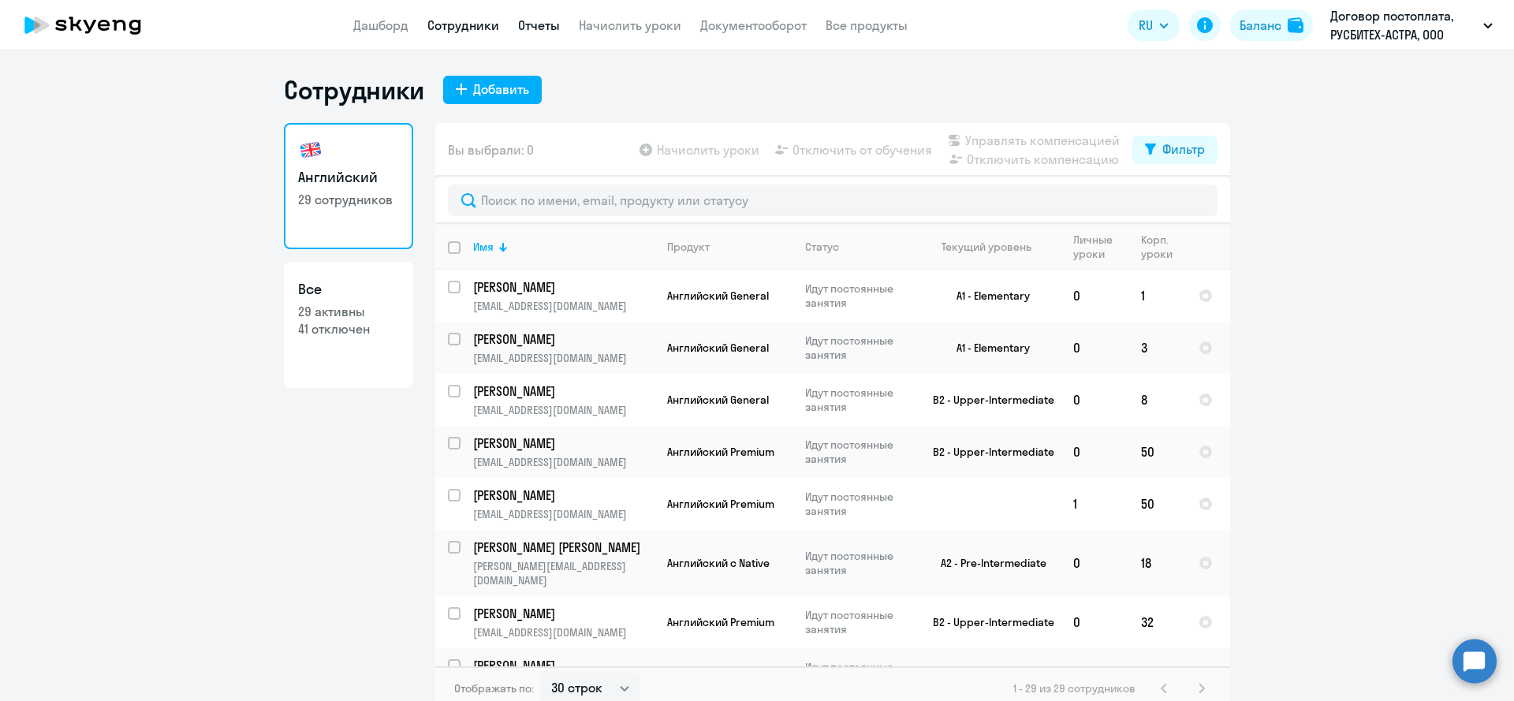
click at [555, 26] on link "Отчеты" at bounding box center [539, 25] width 42 height 16
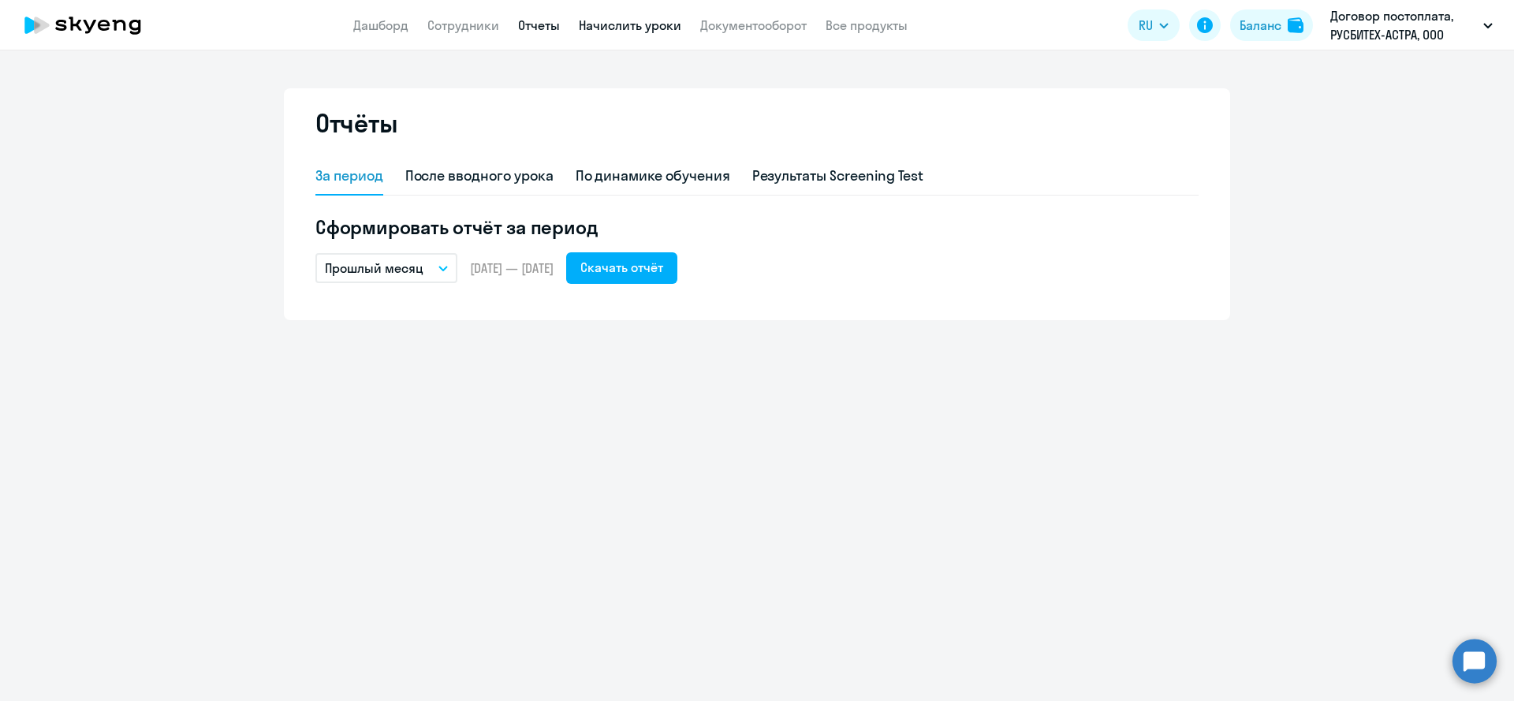
click at [656, 27] on link "Начислить уроки" at bounding box center [630, 25] width 103 height 16
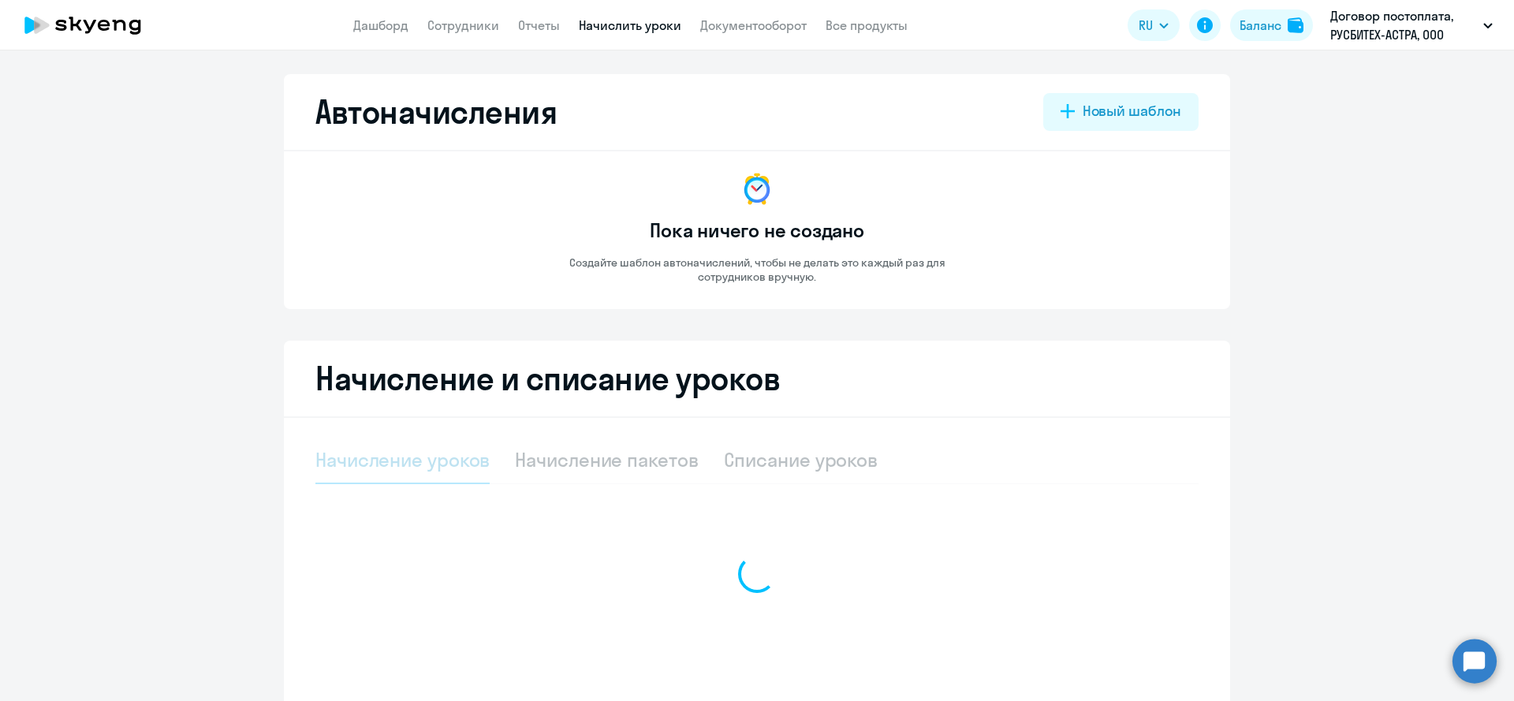
select select "10"
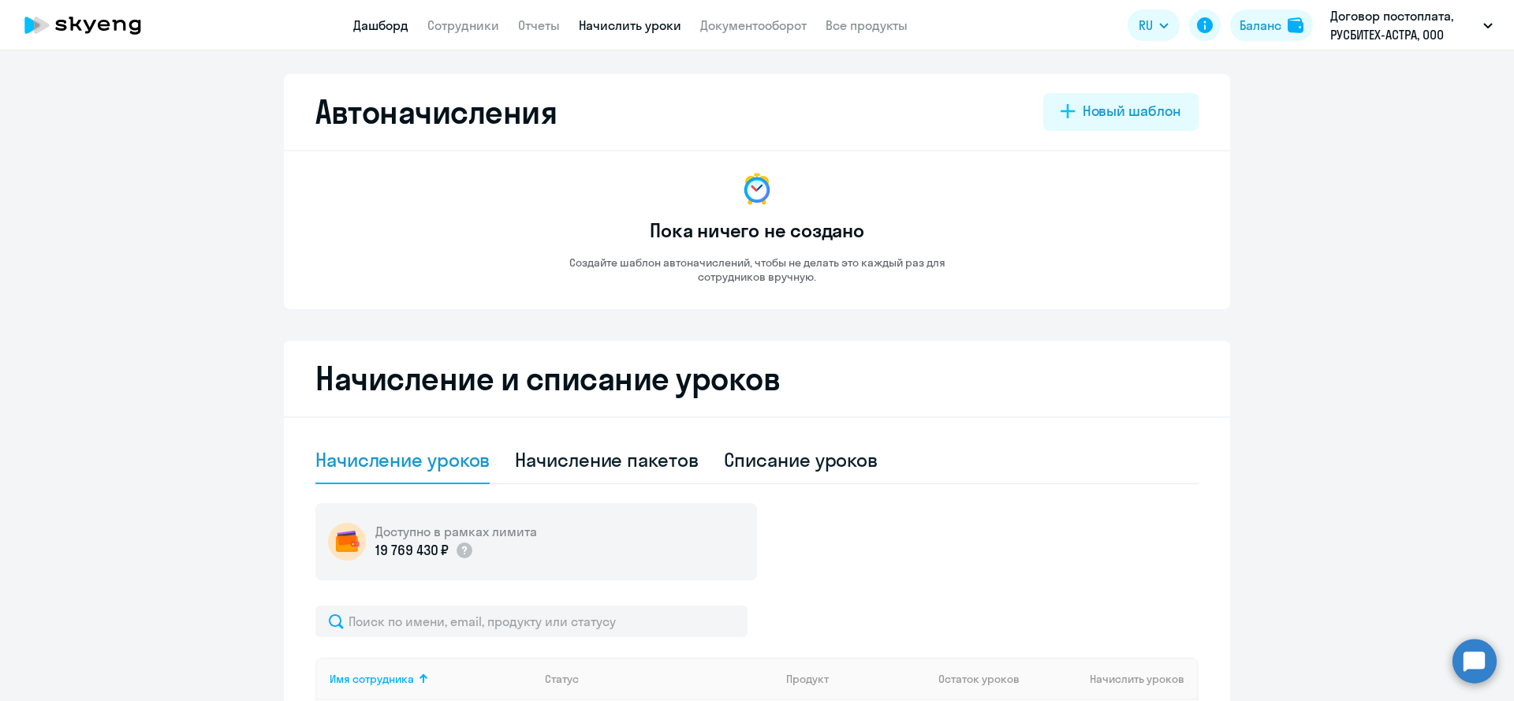
click at [391, 25] on link "Дашборд" at bounding box center [380, 25] width 55 height 16
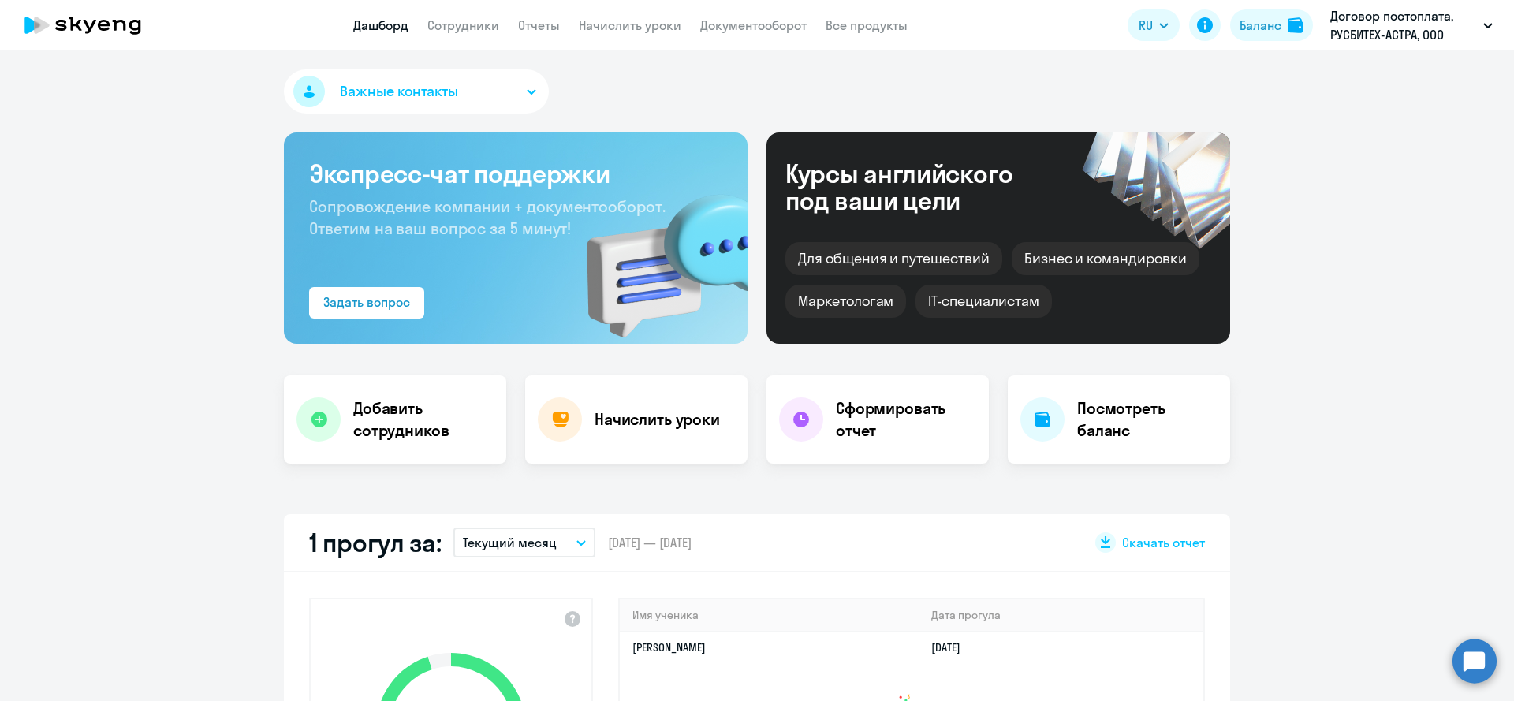
select select "30"
